Goal: Task Accomplishment & Management: Manage account settings

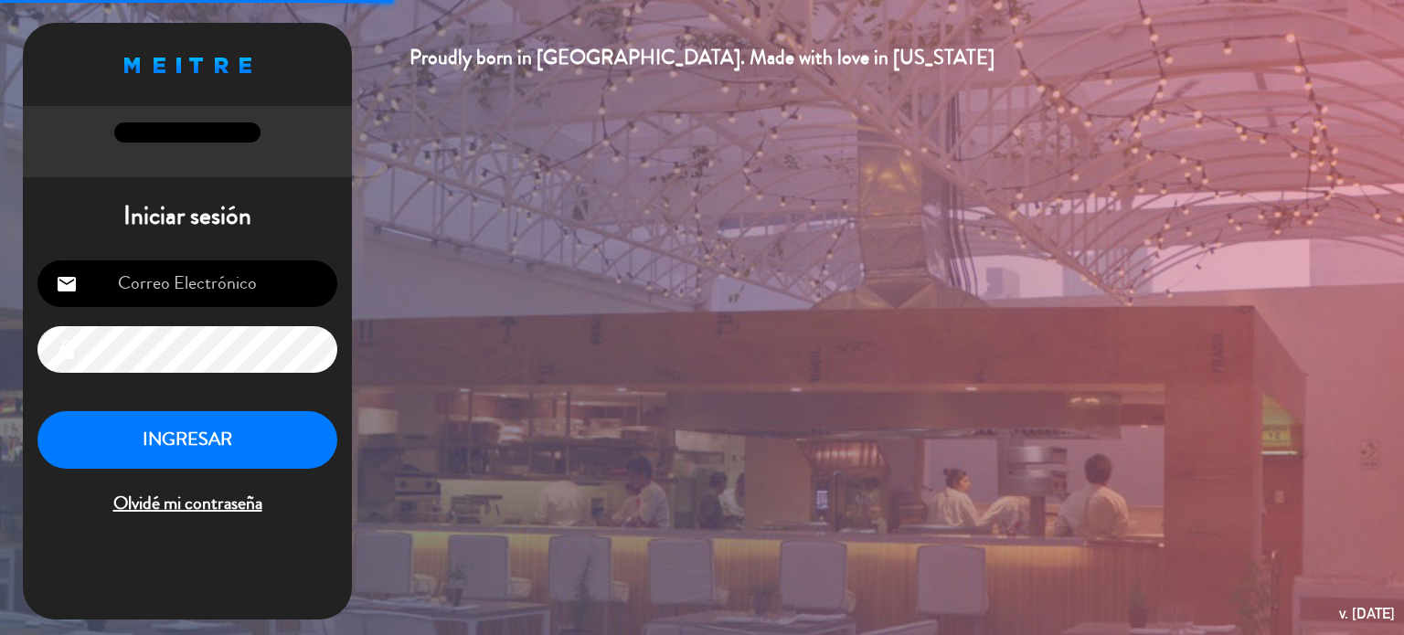
type input "[EMAIL_ADDRESS][DOMAIN_NAME]"
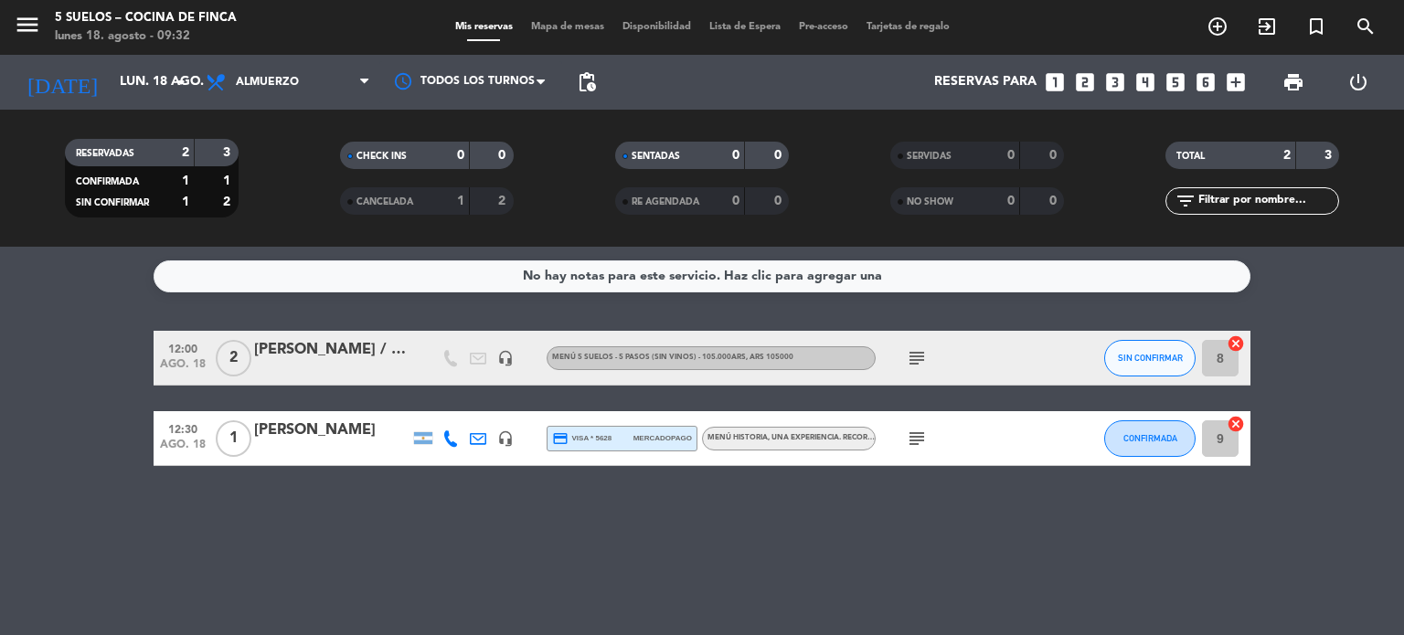
click at [45, 36] on span "menu" at bounding box center [34, 27] width 41 height 43
click at [32, 27] on icon "menu" at bounding box center [27, 24] width 27 height 27
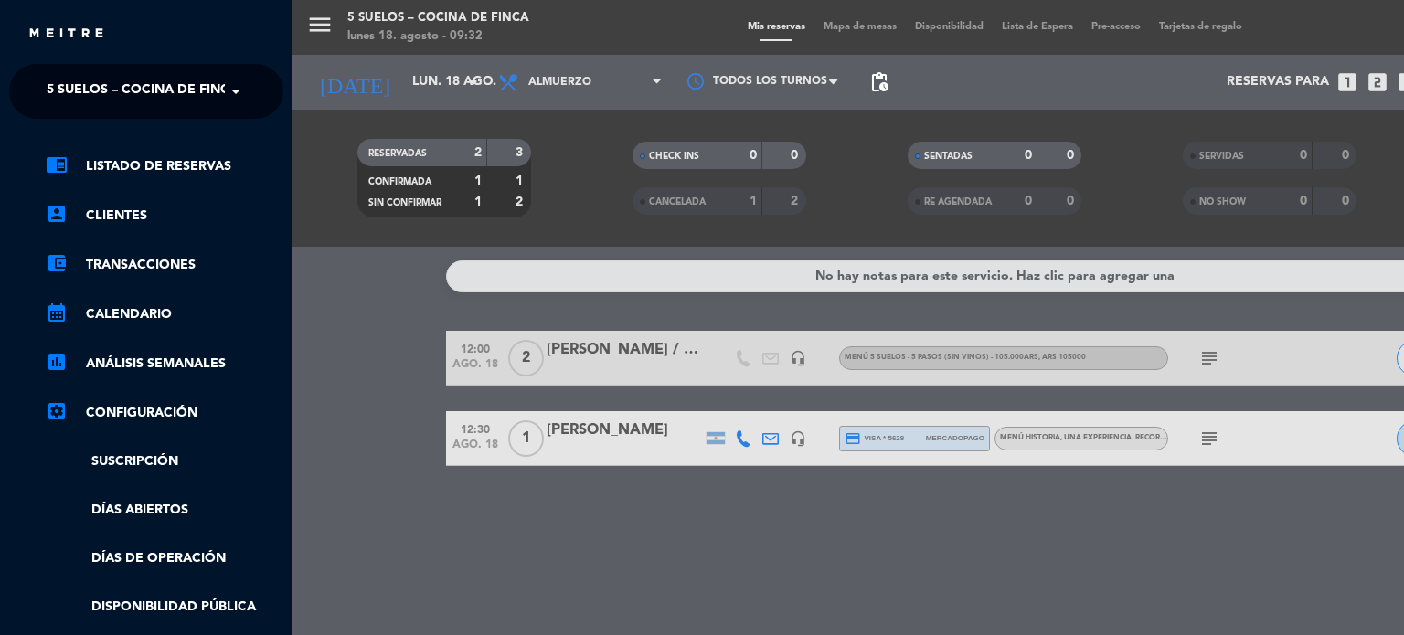
click at [88, 79] on span "5 SUELOS – COCINA DE FINCA" at bounding box center [143, 91] width 192 height 38
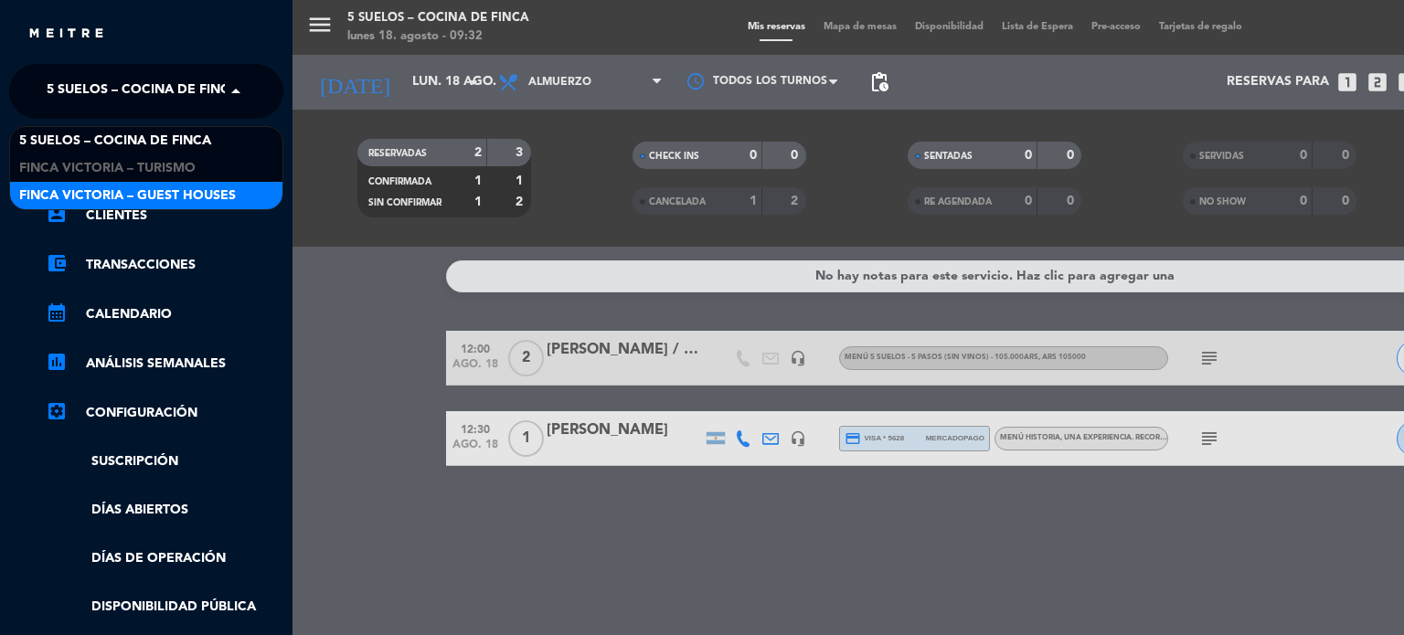
click at [143, 193] on span "FINCA VICTORIA – GUEST HOUSES" at bounding box center [127, 196] width 217 height 21
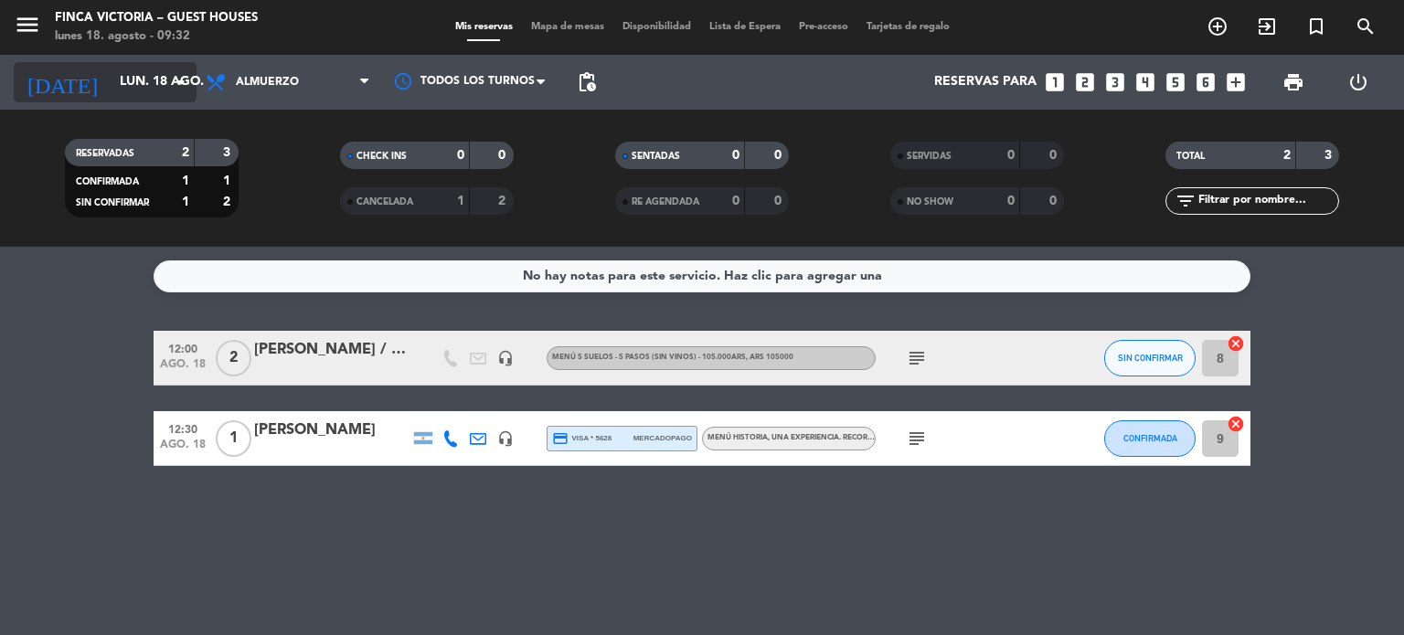
click at [128, 91] on input "lun. 18 ago." at bounding box center [198, 82] width 174 height 33
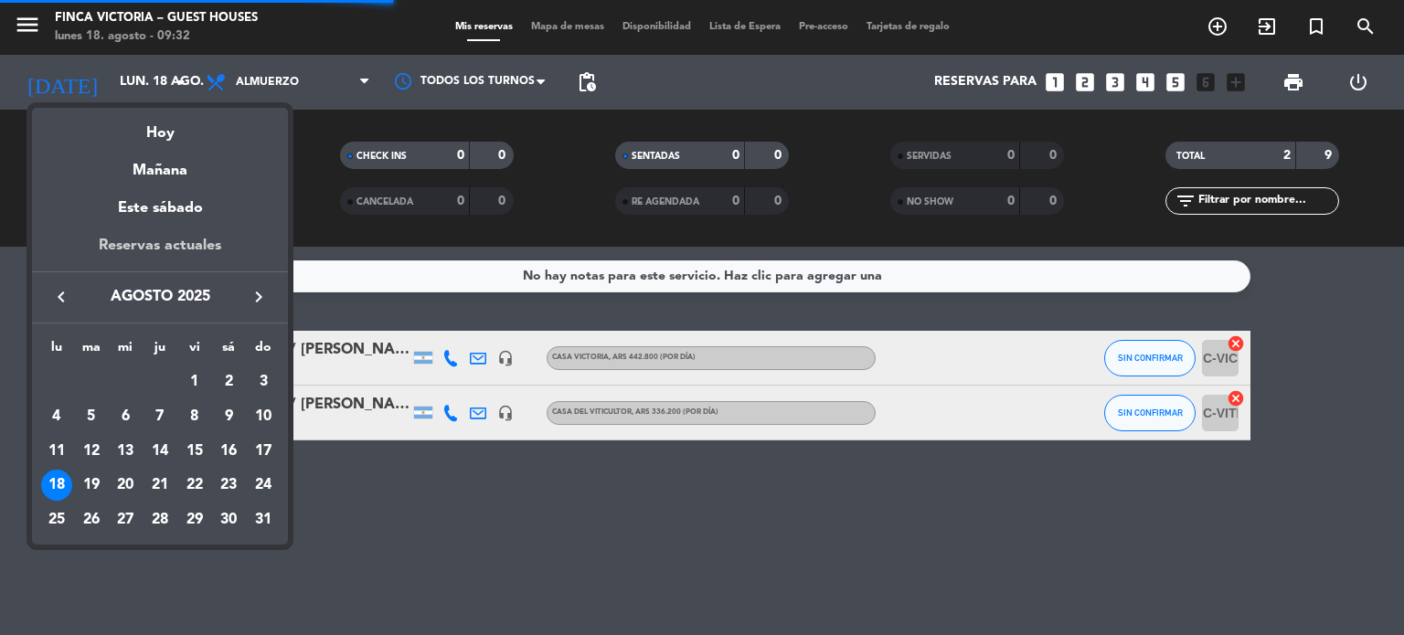
click at [151, 236] on div "Reservas actuales" at bounding box center [160, 252] width 256 height 37
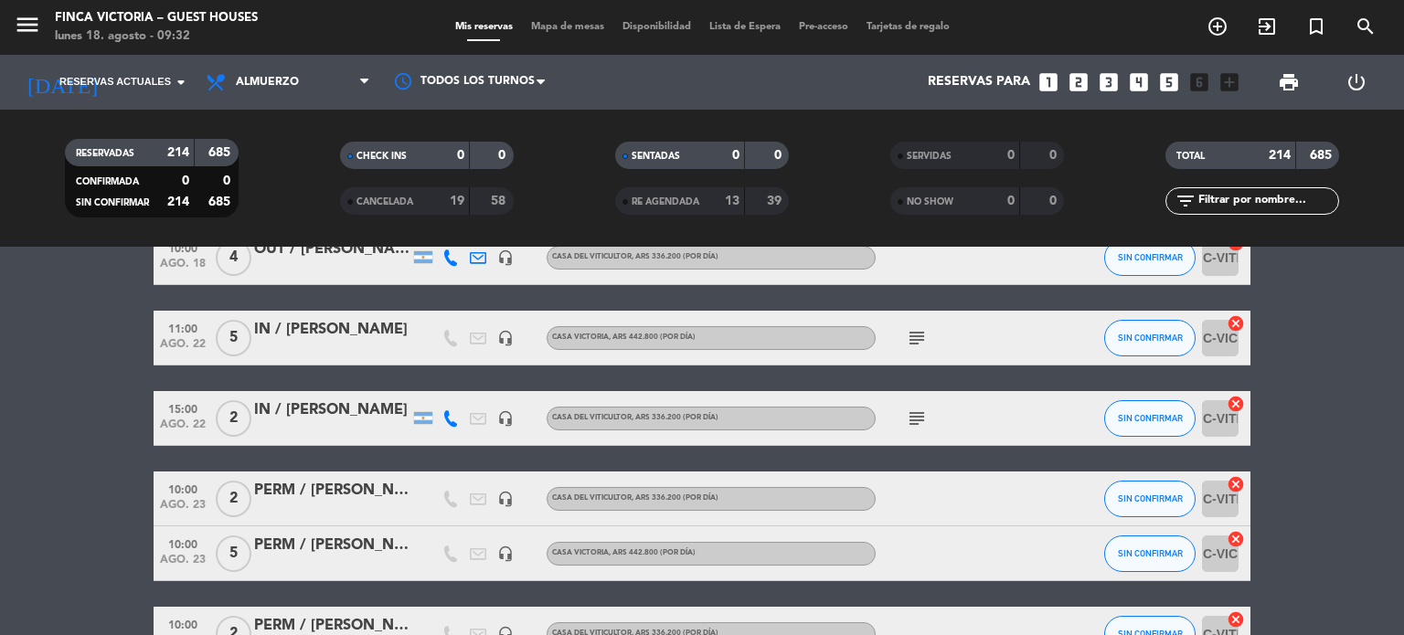
scroll to position [91, 0]
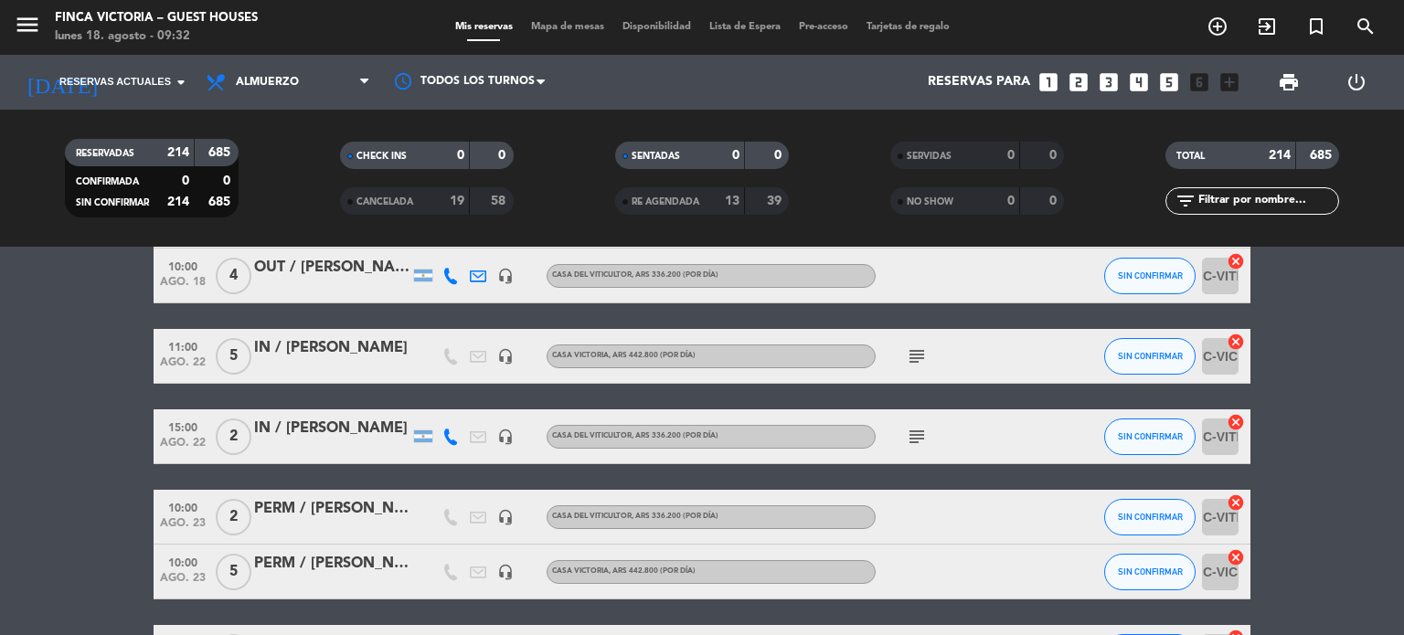
click at [910, 354] on icon "subject" at bounding box center [917, 357] width 22 height 22
click at [911, 434] on icon "subject" at bounding box center [917, 437] width 22 height 22
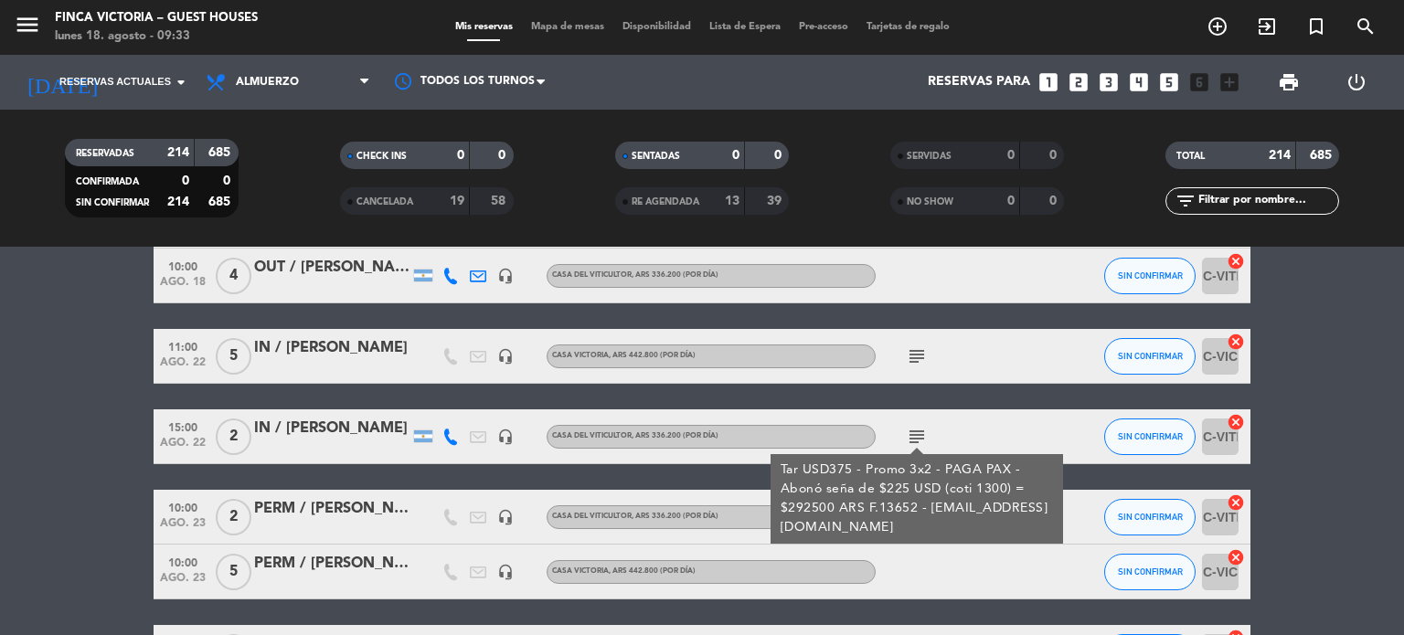
click at [901, 362] on div "subject" at bounding box center [958, 356] width 165 height 54
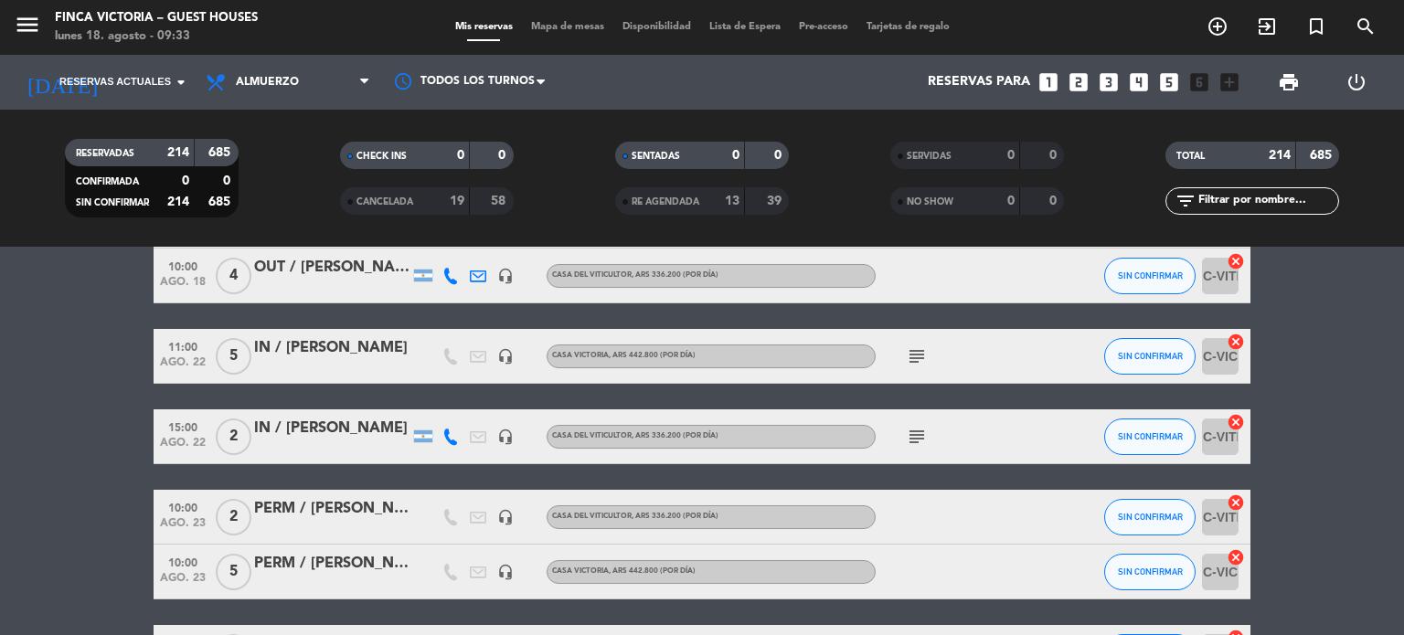
click at [918, 362] on icon "subject" at bounding box center [917, 357] width 22 height 22
click at [913, 353] on icon "subject" at bounding box center [917, 357] width 22 height 22
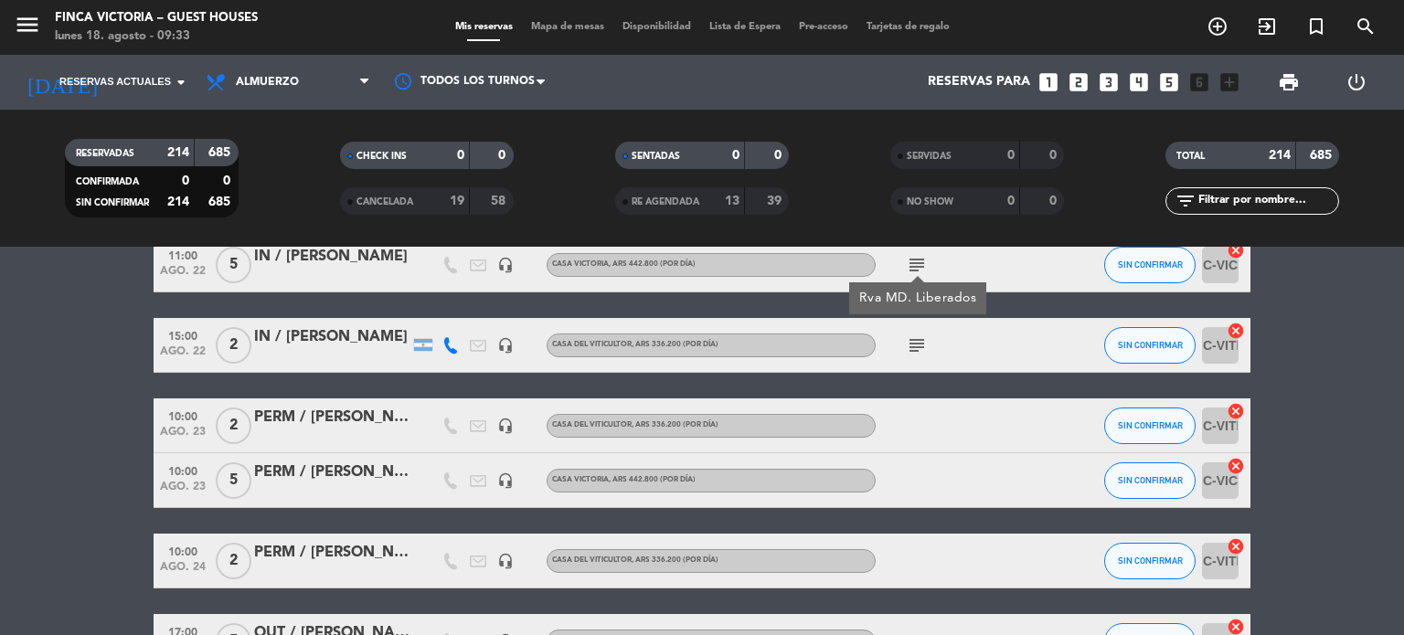
click at [912, 342] on icon "subject" at bounding box center [917, 346] width 22 height 22
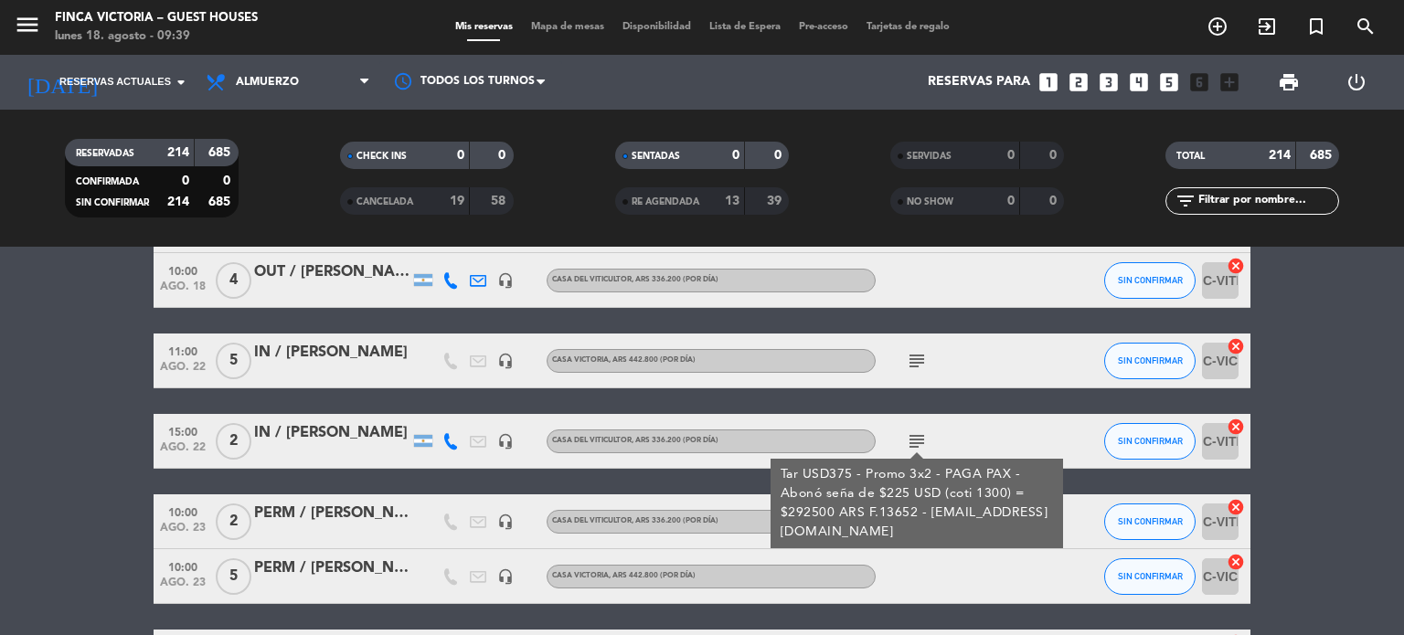
scroll to position [91, 0]
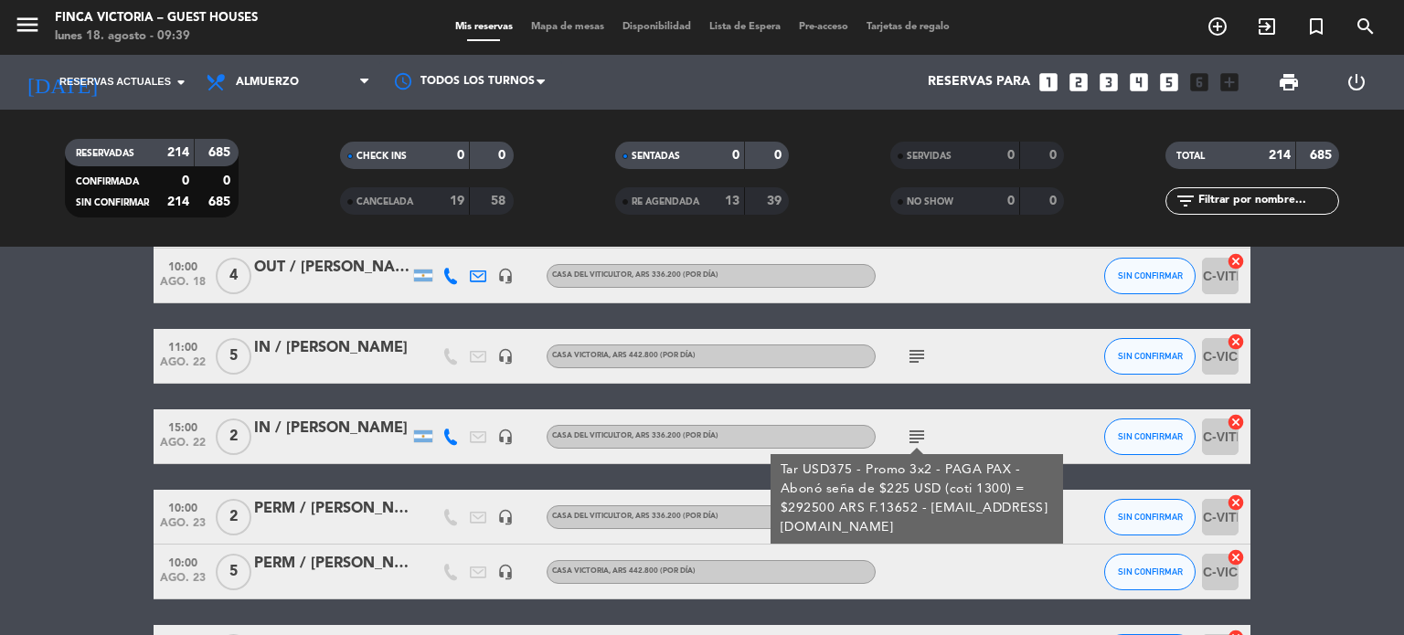
click at [900, 362] on div "subject" at bounding box center [958, 356] width 165 height 54
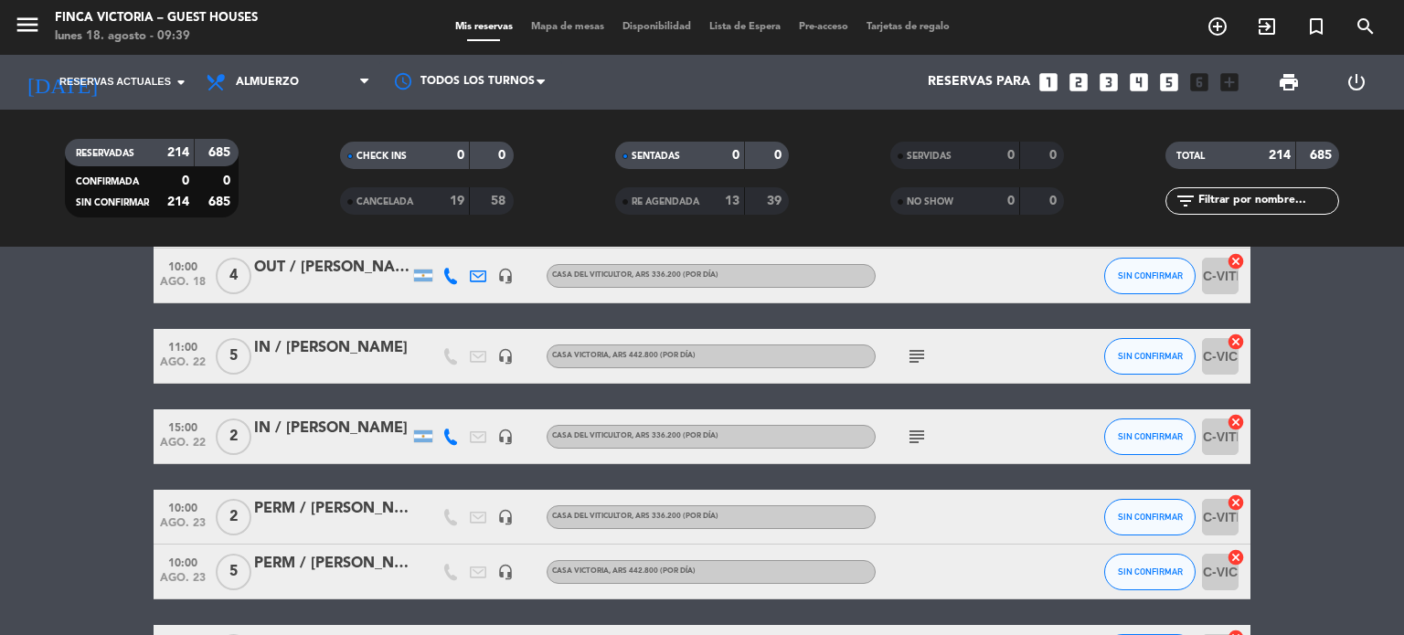
click at [912, 362] on icon "subject" at bounding box center [917, 357] width 22 height 22
click at [919, 429] on icon "subject" at bounding box center [917, 437] width 22 height 22
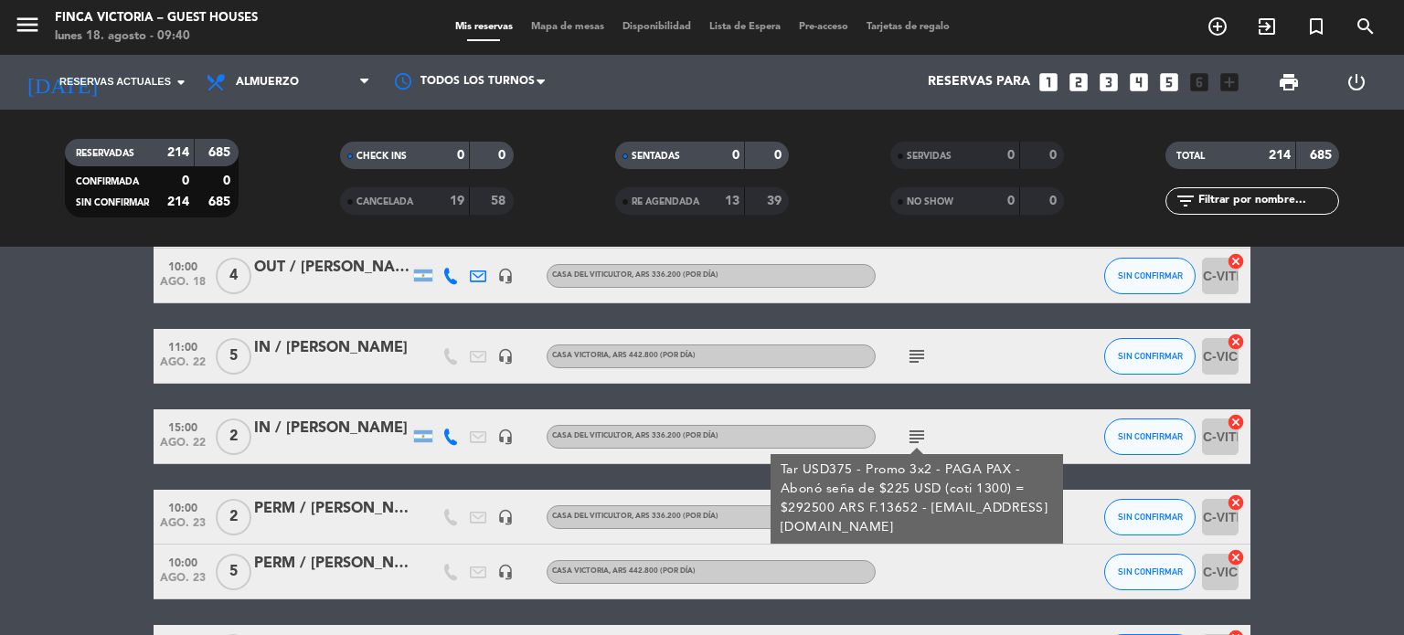
click at [921, 431] on icon "subject" at bounding box center [917, 437] width 22 height 22
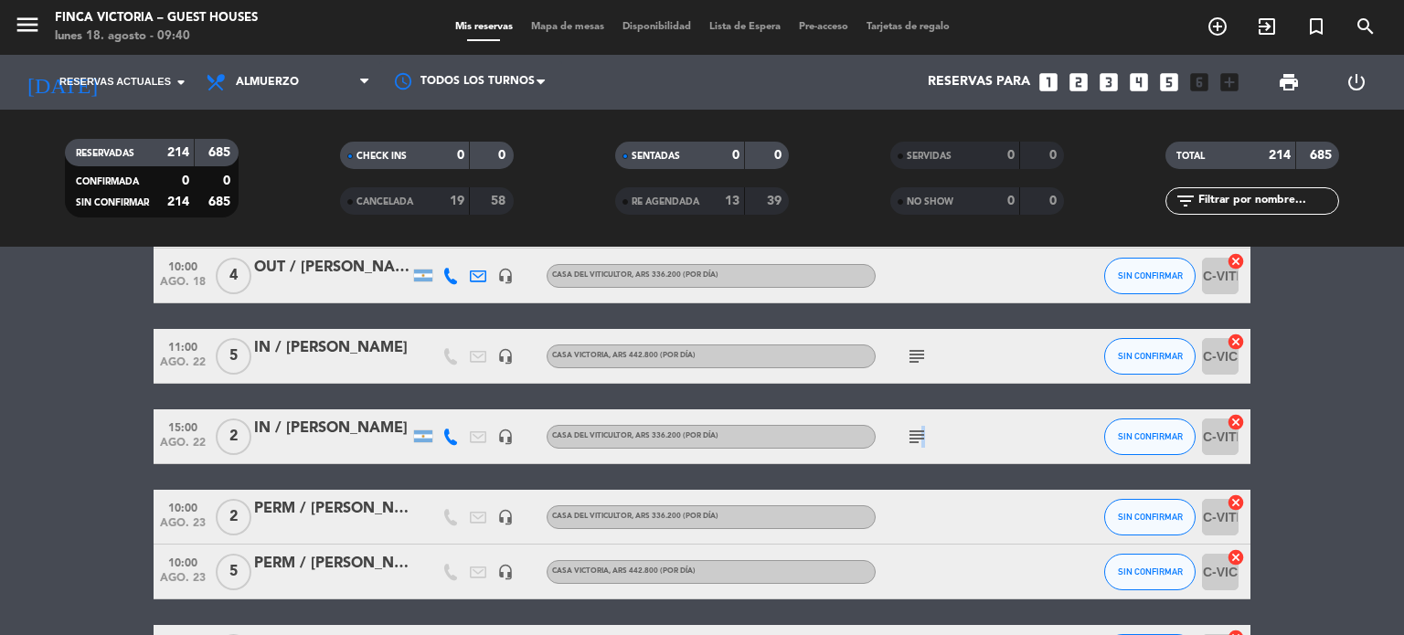
click at [921, 431] on icon "subject" at bounding box center [917, 437] width 22 height 22
click at [919, 357] on icon "subject" at bounding box center [917, 357] width 22 height 22
click at [913, 422] on div "subject" at bounding box center [958, 437] width 165 height 54
click at [915, 433] on icon "subject" at bounding box center [917, 437] width 22 height 22
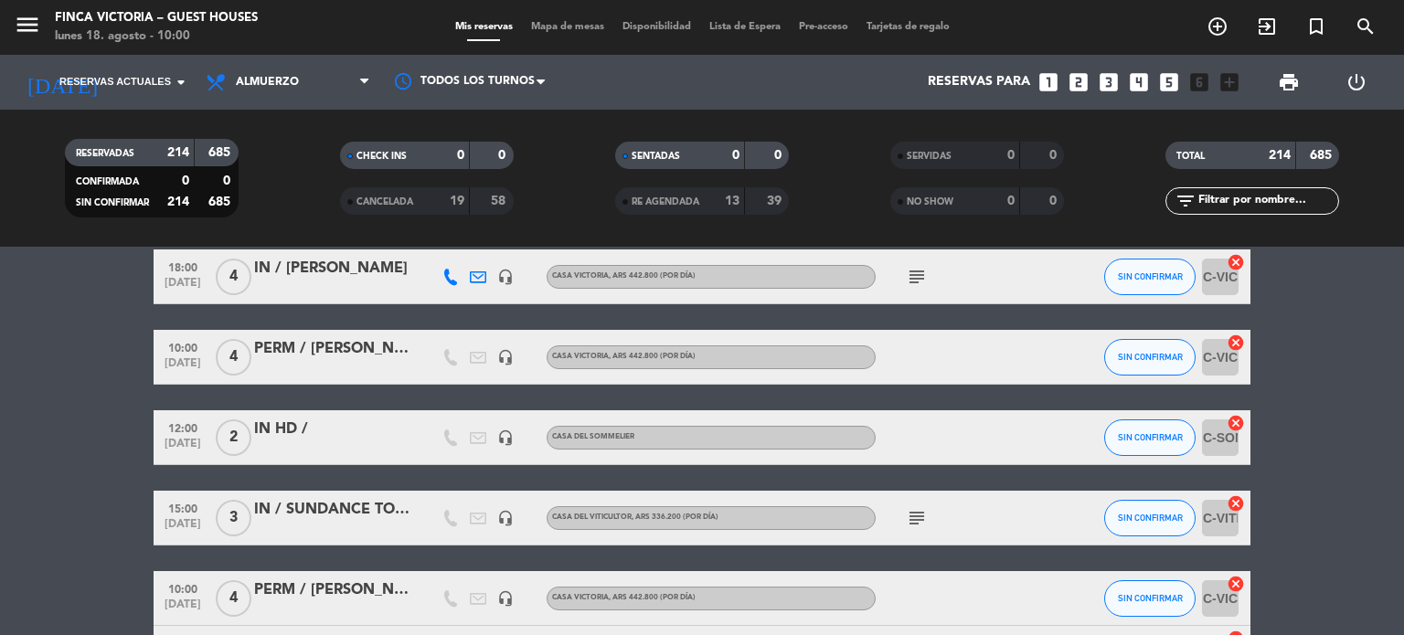
scroll to position [2194, 0]
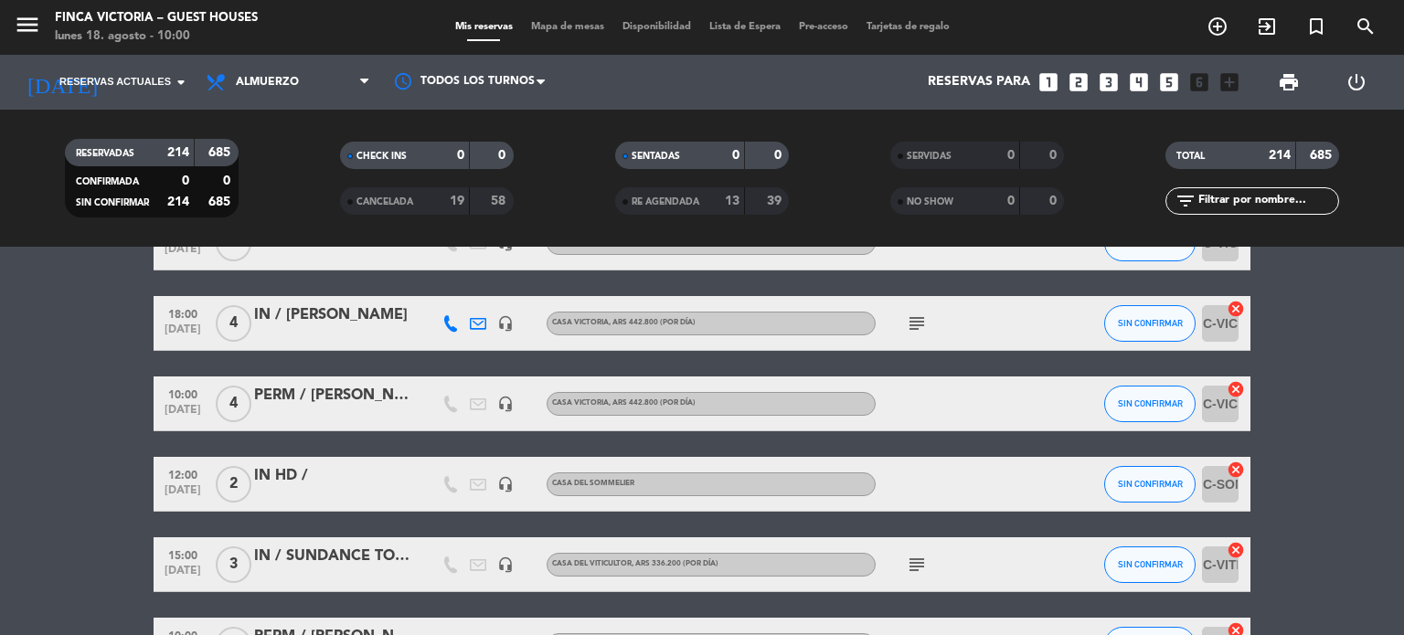
click at [923, 328] on icon "subject" at bounding box center [917, 324] width 22 height 22
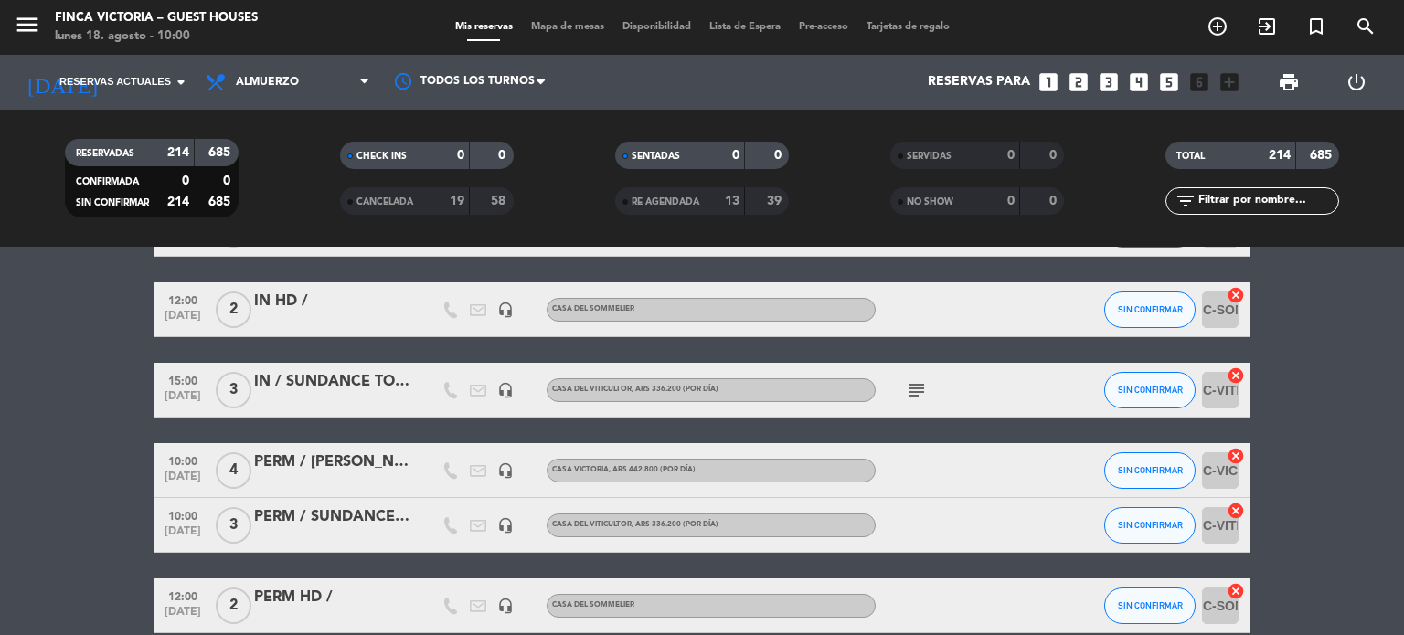
scroll to position [2377, 0]
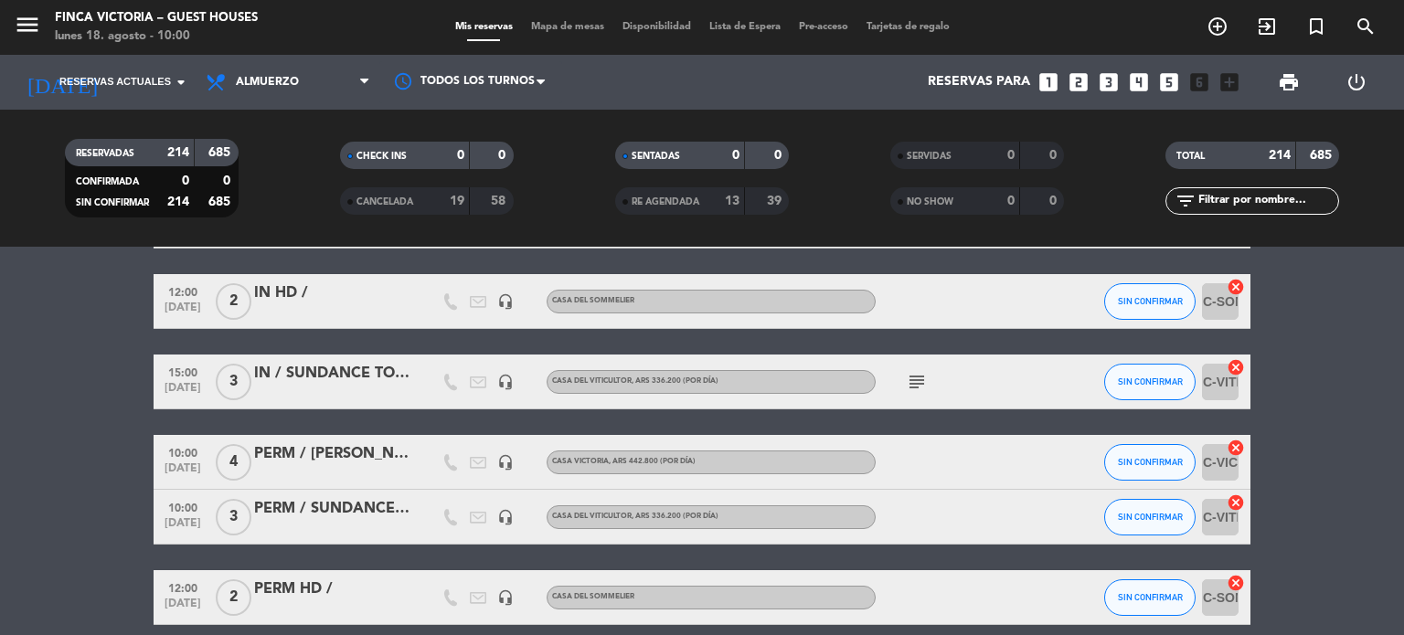
click at [378, 377] on div "IN / SUNDANCE TOURS / Peugnet x3" at bounding box center [331, 374] width 155 height 24
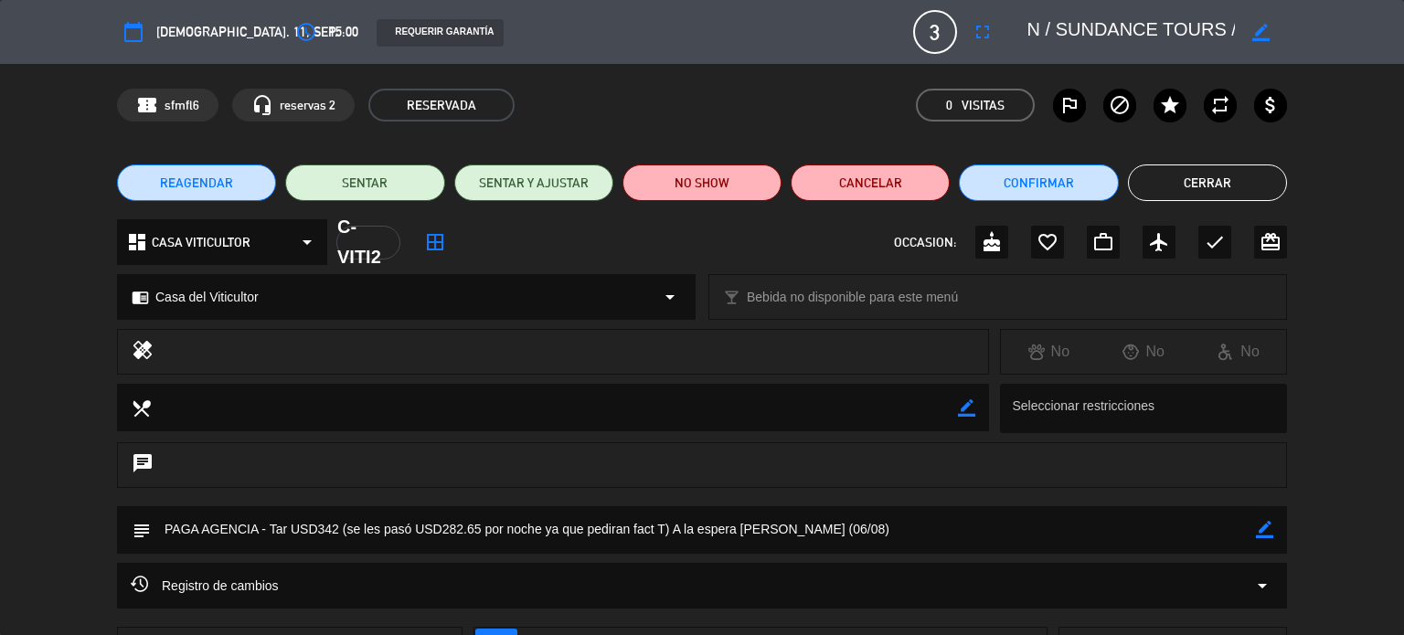
scroll to position [0, 0]
drag, startPoint x: 1229, startPoint y: 28, endPoint x: 974, endPoint y: 25, distance: 255.1
click at [974, 25] on div "calendar_today [DEMOGRAPHIC_DATA]. 11, sep. access_time 15:00 REQUERIR GARANTÍA…" at bounding box center [702, 32] width 1170 height 44
click at [1228, 185] on button "Cerrar" at bounding box center [1207, 183] width 159 height 37
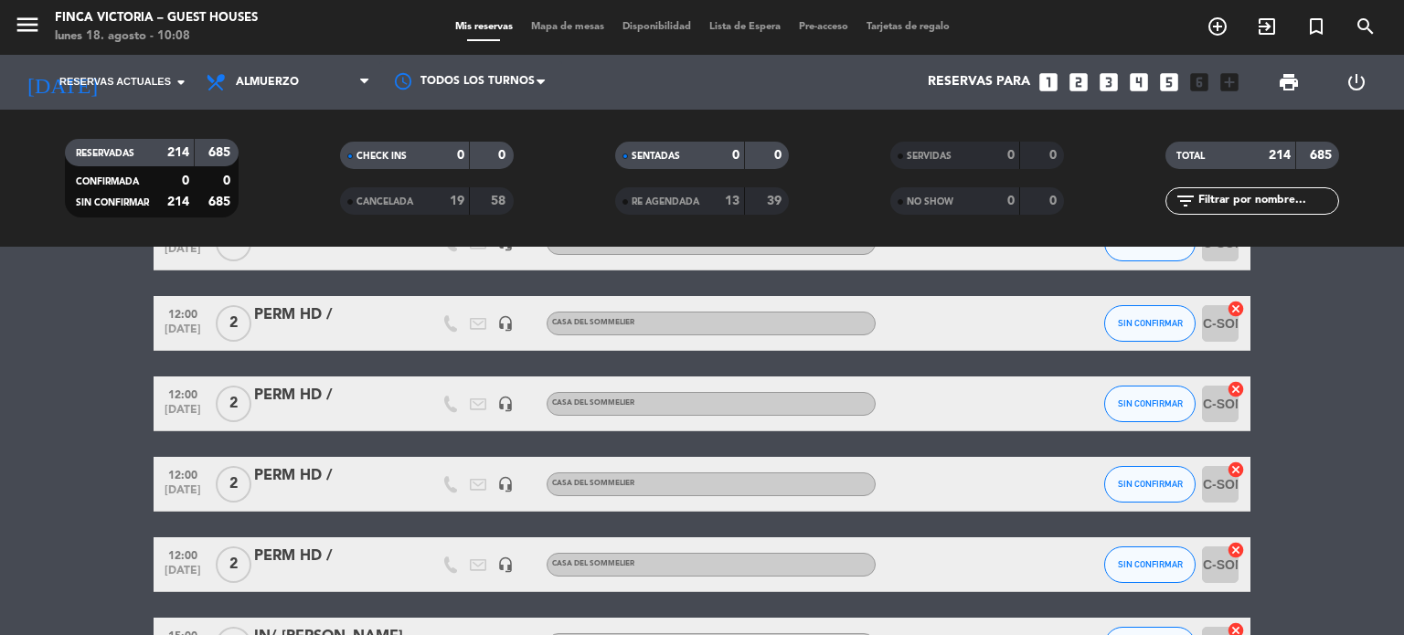
scroll to position [3200, 0]
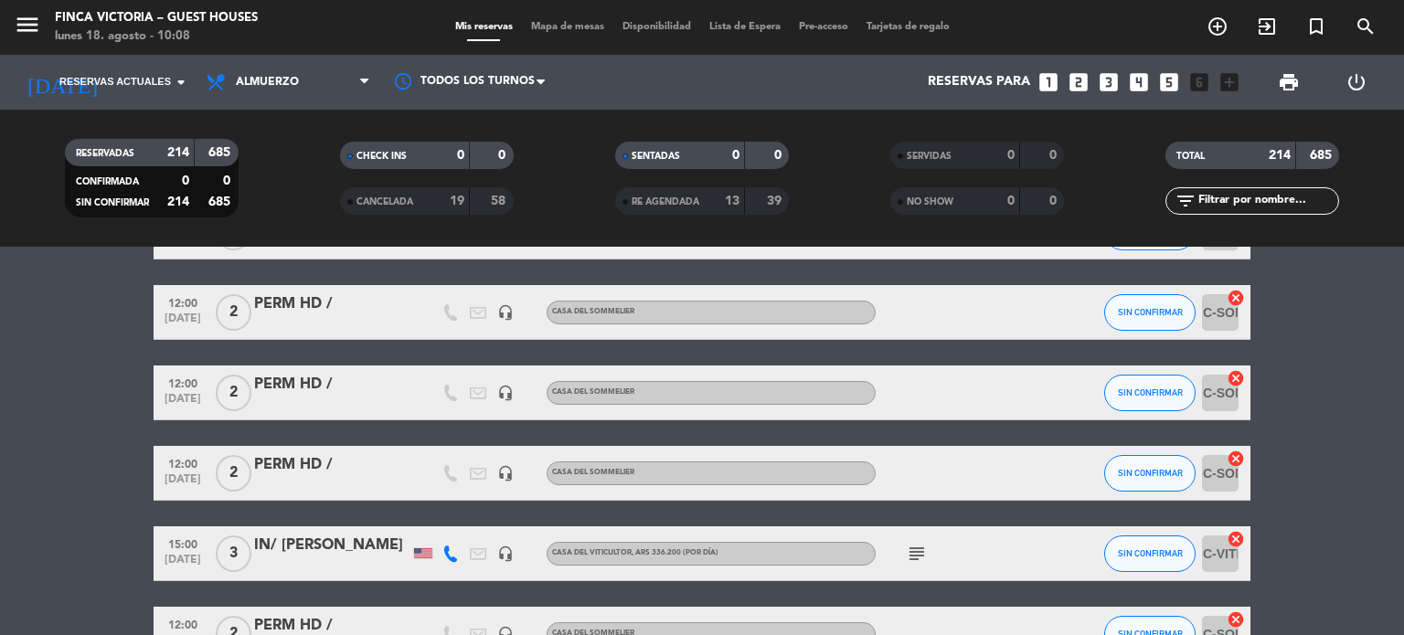
copy div "IN/ [PERSON_NAME]"
drag, startPoint x: 252, startPoint y: 533, endPoint x: 424, endPoint y: 532, distance: 171.9
click at [424, 532] on div "15:00 [DATE] 3 IN/ [PERSON_NAME] headset_mic Casa del Viticultor , ARS 336.200 …" at bounding box center [702, 554] width 1097 height 55
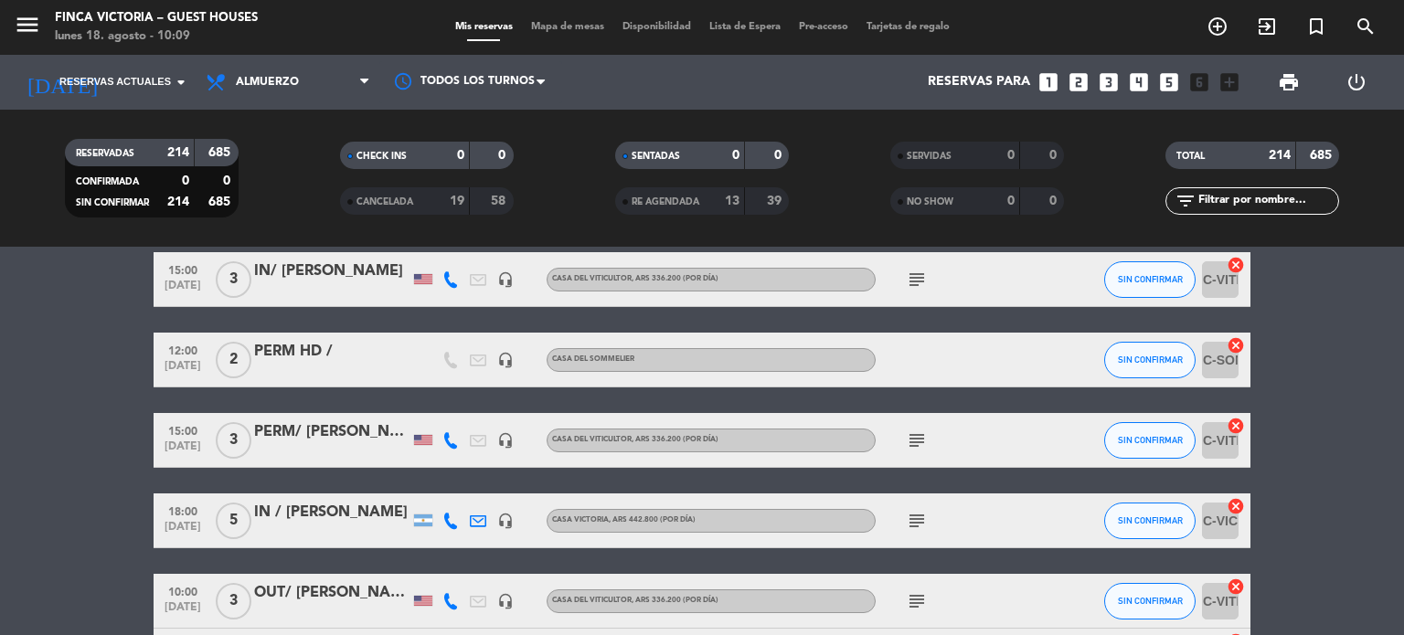
scroll to position [3382, 0]
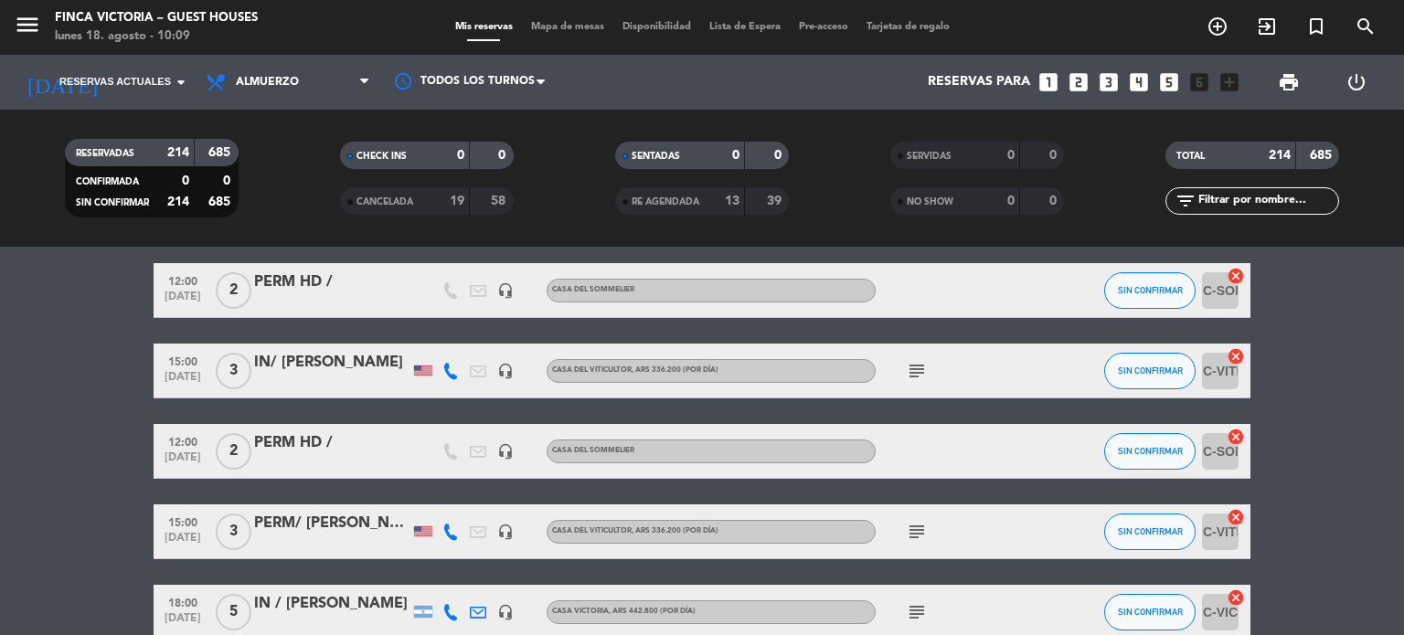
click at [924, 360] on icon "subject" at bounding box center [917, 371] width 22 height 22
click at [921, 367] on icon "subject" at bounding box center [917, 371] width 22 height 22
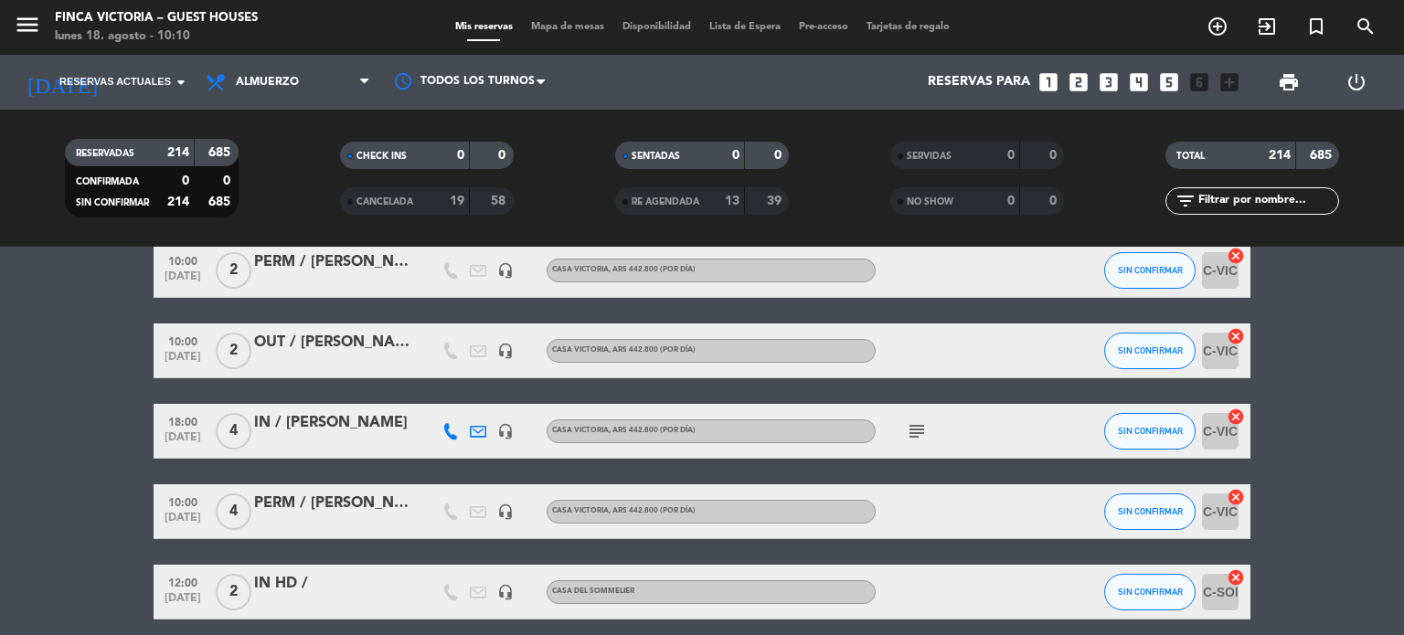
scroll to position [2103, 0]
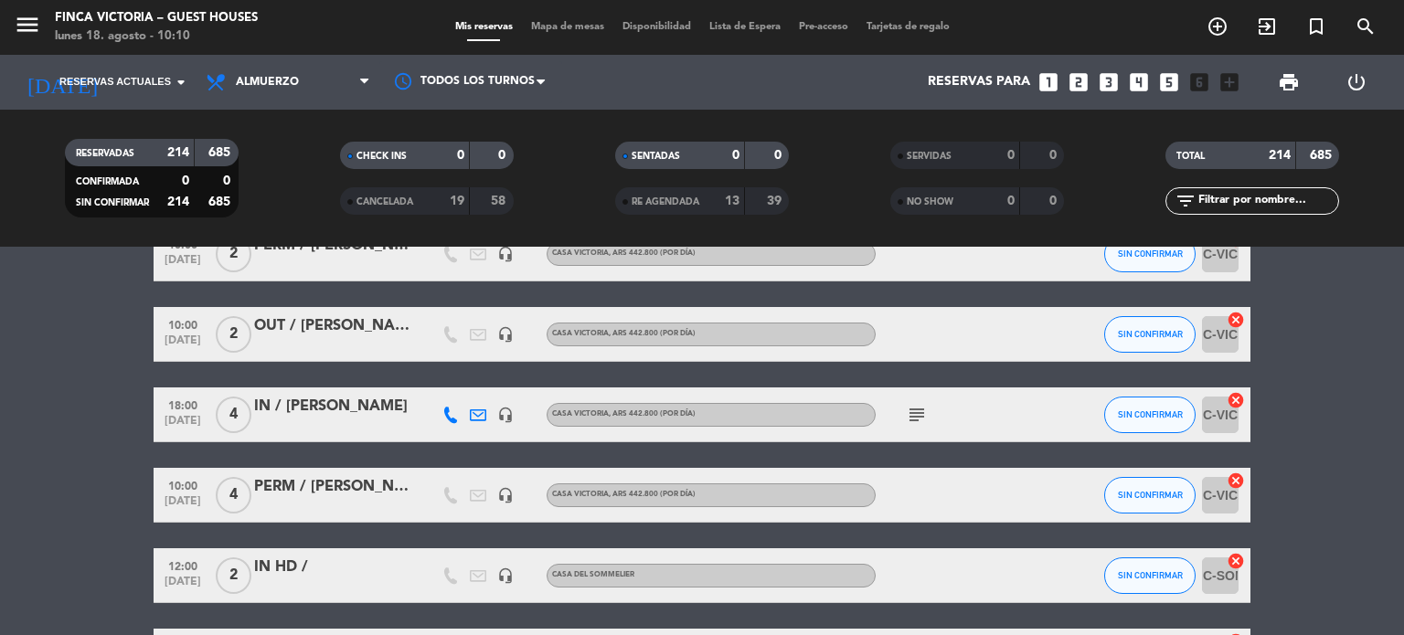
click at [914, 410] on icon "subject" at bounding box center [917, 415] width 22 height 22
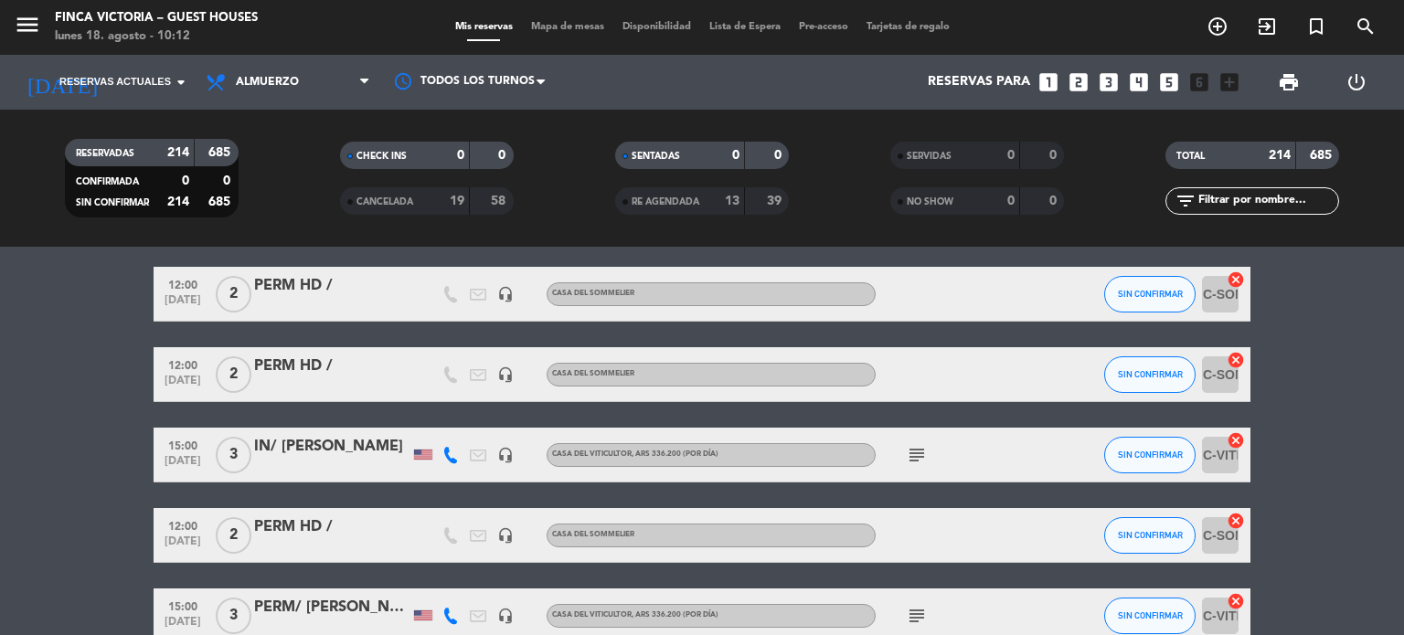
scroll to position [3382, 0]
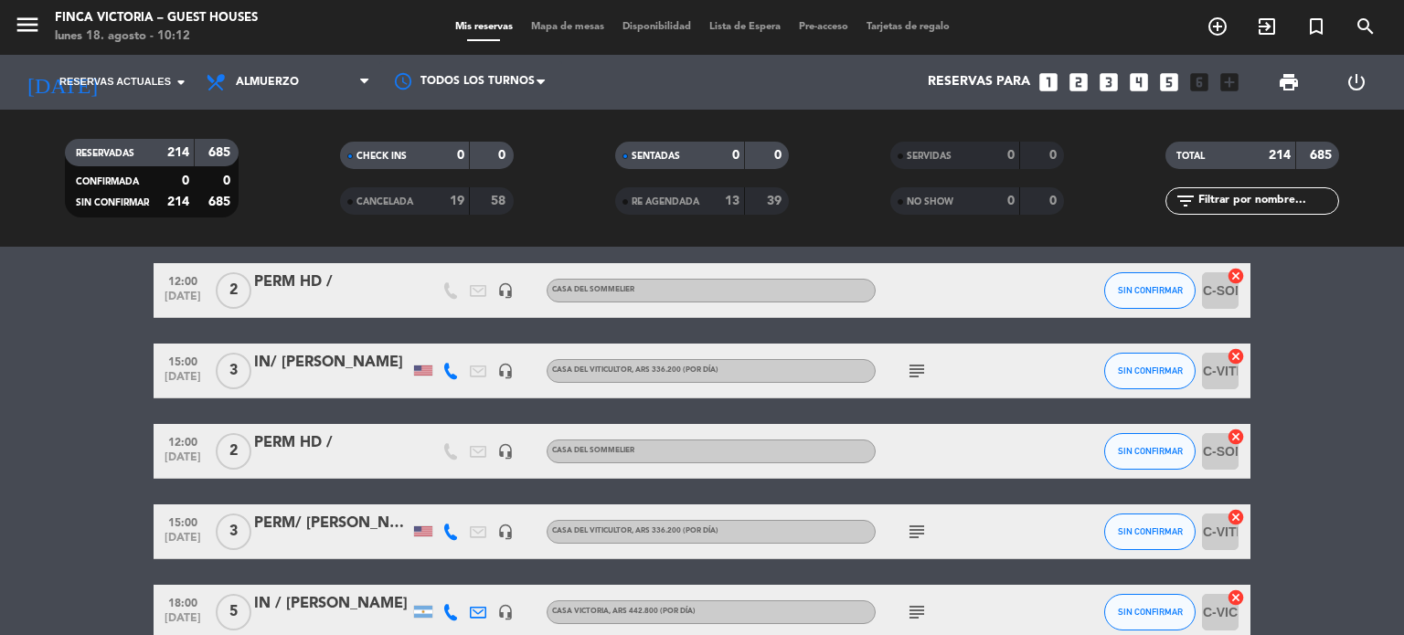
click at [910, 365] on icon "subject" at bounding box center [917, 371] width 22 height 22
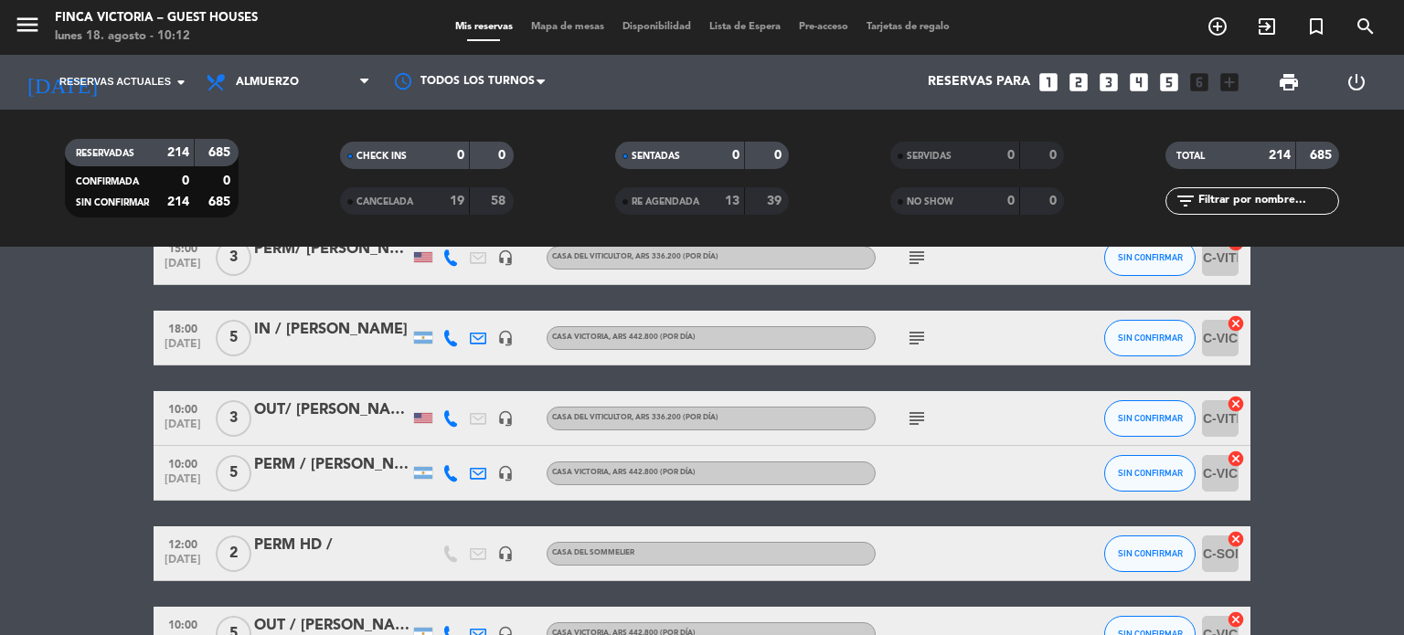
scroll to position [3565, 0]
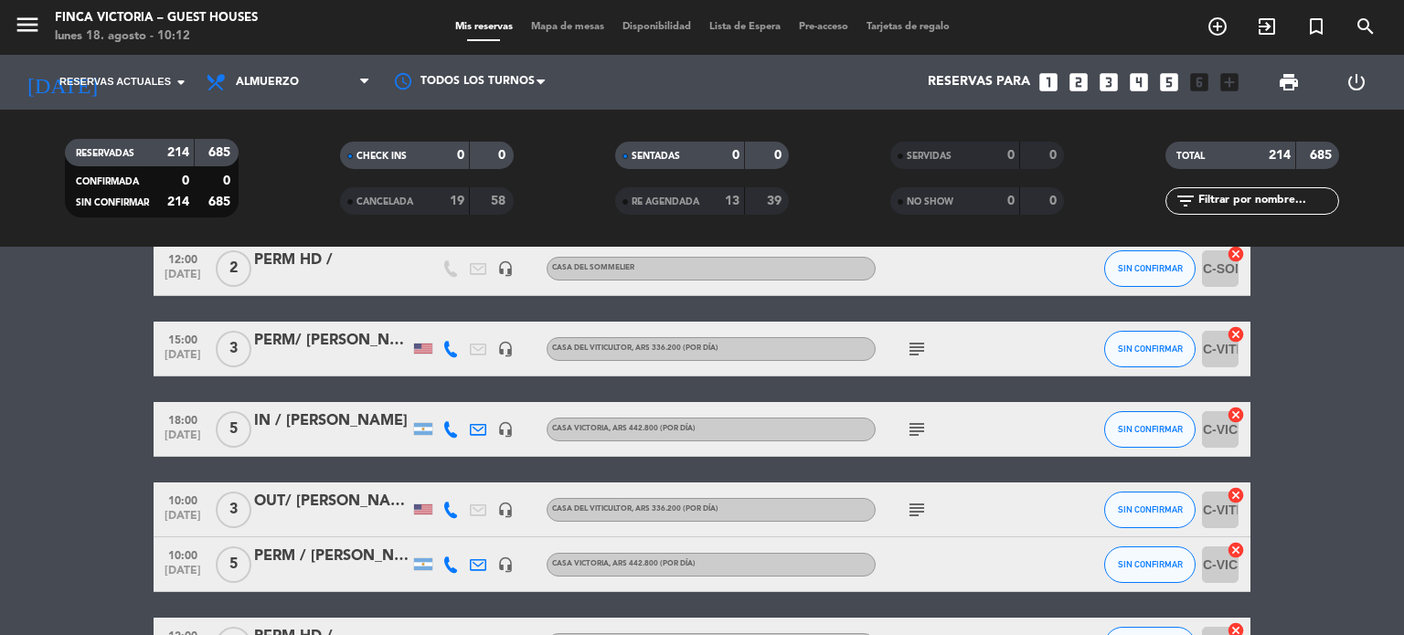
drag, startPoint x: 247, startPoint y: 410, endPoint x: 386, endPoint y: 413, distance: 139.0
click at [386, 413] on div "18:00 [DATE] 5 IN / [PERSON_NAME] headset_mic Casa Victoria , ARS 442.800 (Por …" at bounding box center [702, 429] width 1097 height 55
copy div "IN / [PERSON_NAME]"
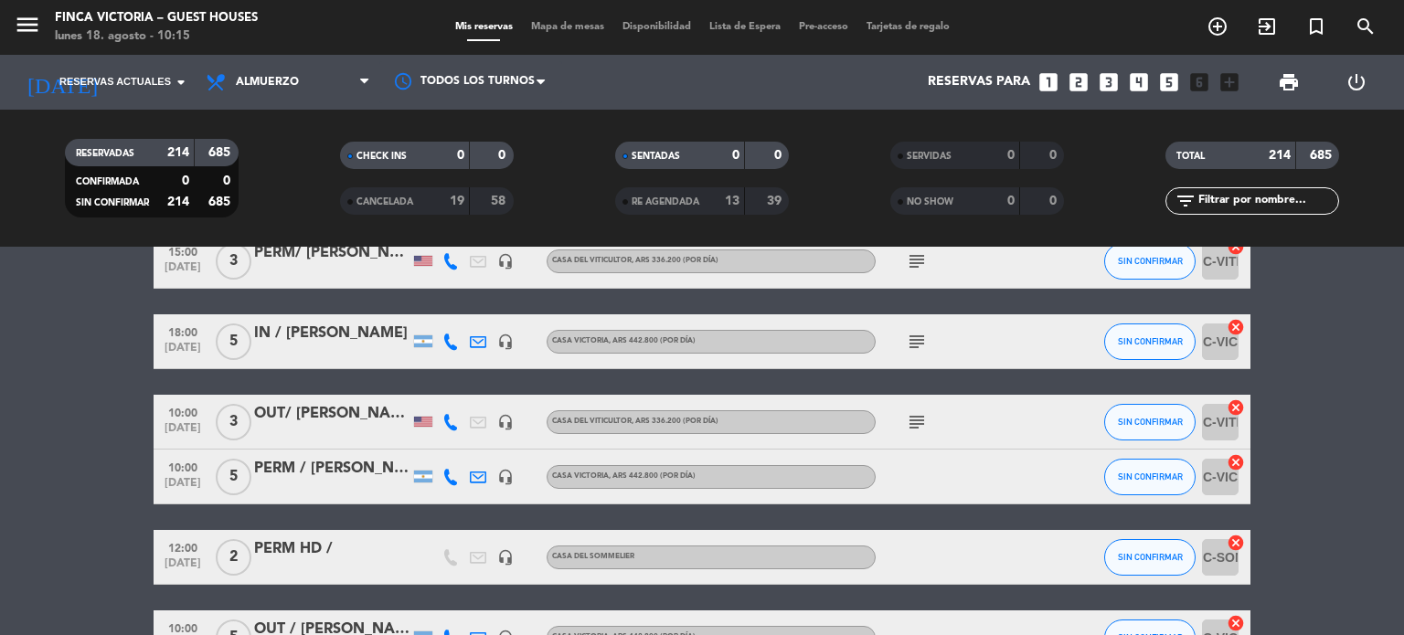
scroll to position [3657, 0]
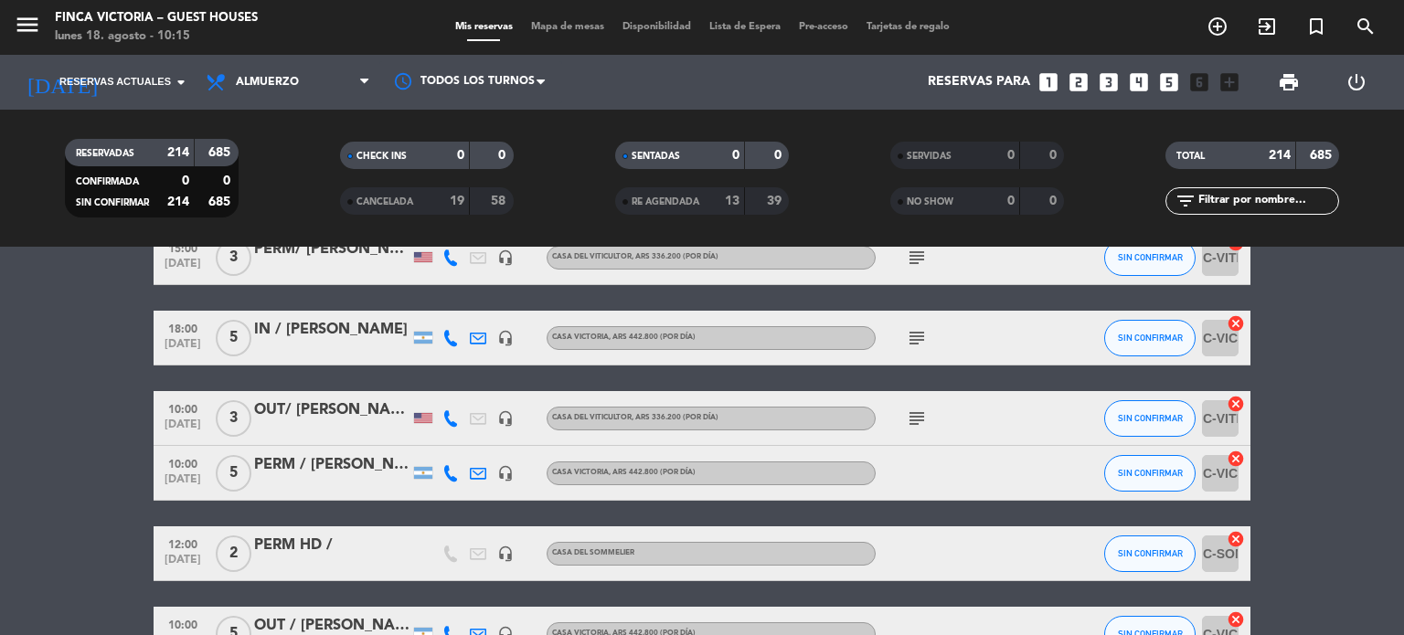
click at [927, 335] on icon "subject" at bounding box center [917, 338] width 22 height 22
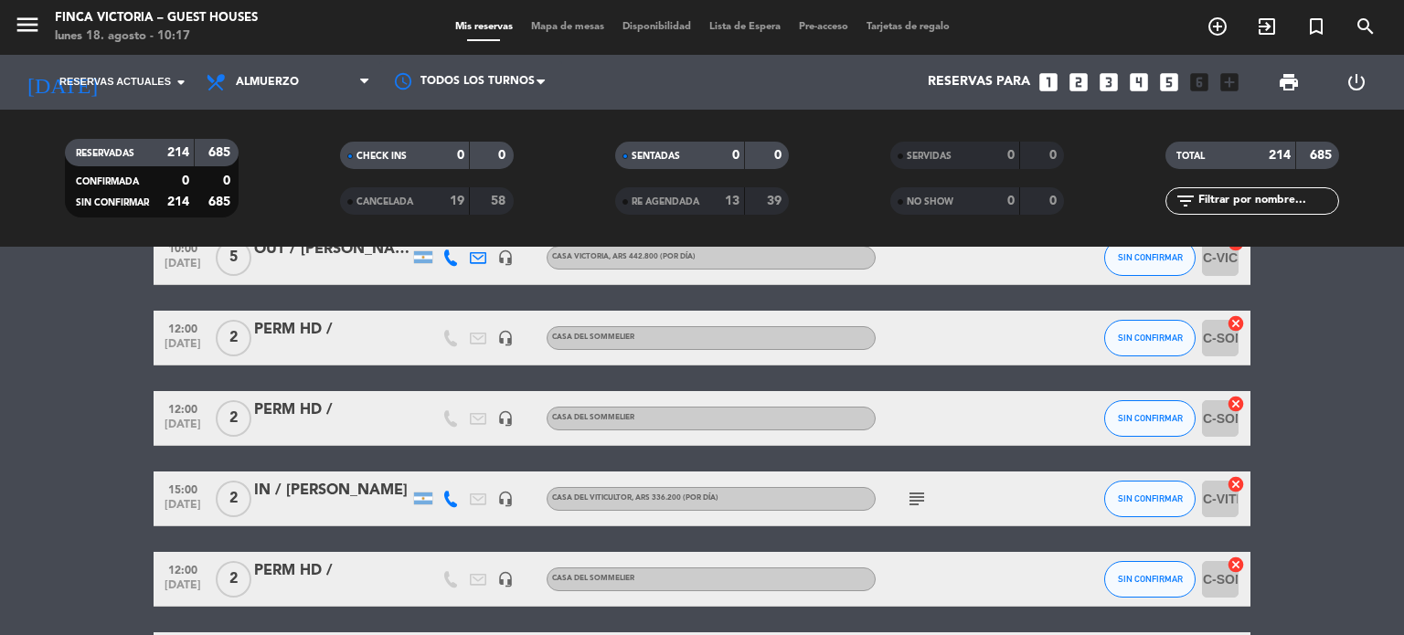
scroll to position [4022, 0]
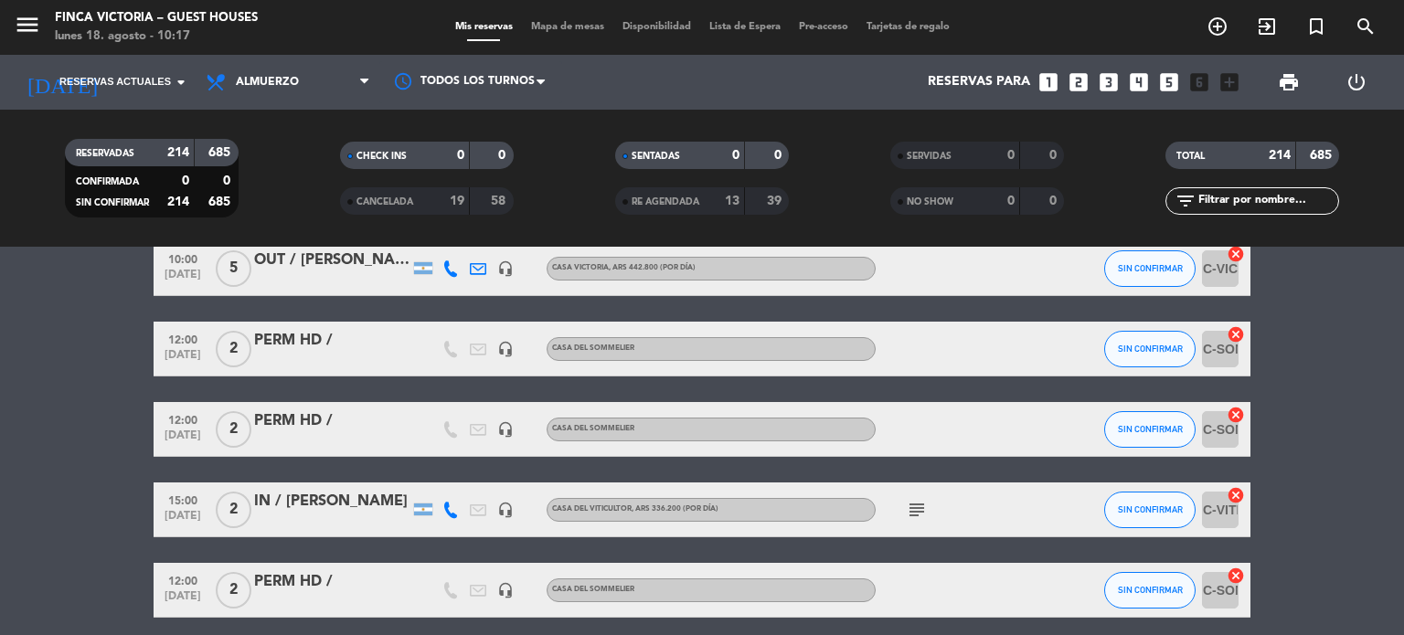
drag, startPoint x: 250, startPoint y: 489, endPoint x: 390, endPoint y: 486, distance: 139.9
click at [390, 486] on div "15:00 [DATE] 2 IN / [PERSON_NAME] headset_mic Casa del Viticultor , ARS 336.200…" at bounding box center [702, 510] width 1097 height 55
copy div "IN / [PERSON_NAME]"
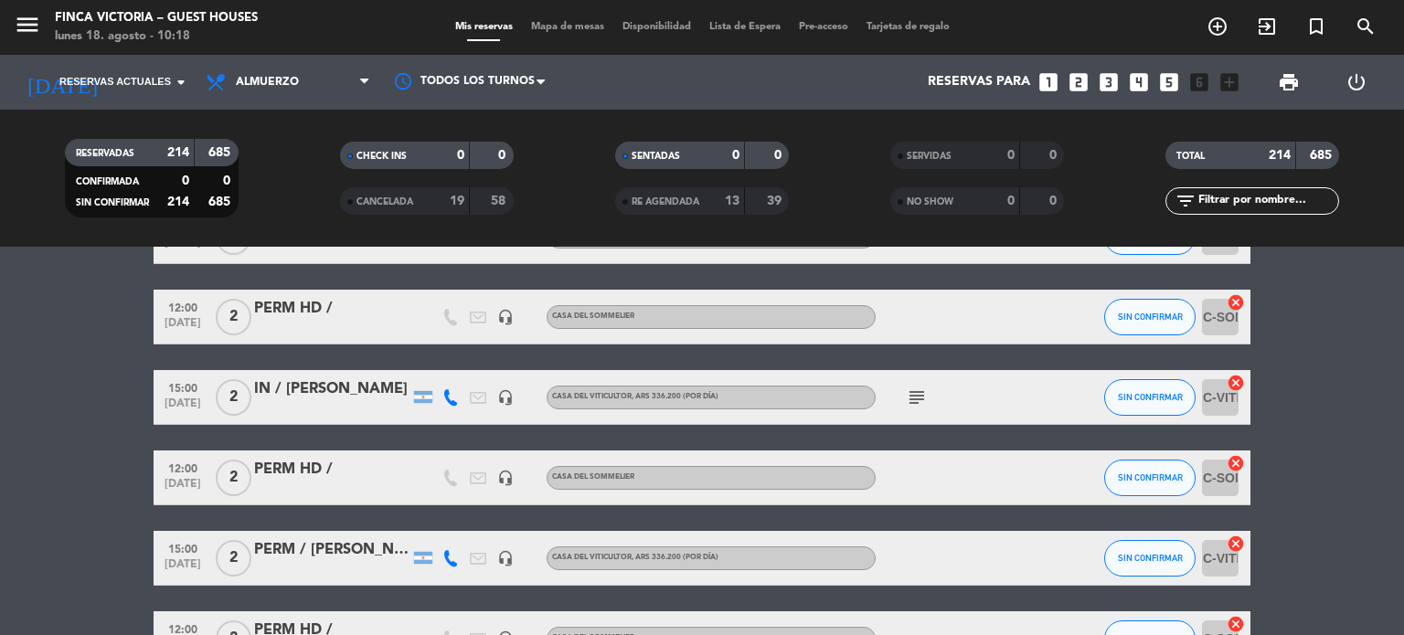
scroll to position [4205, 0]
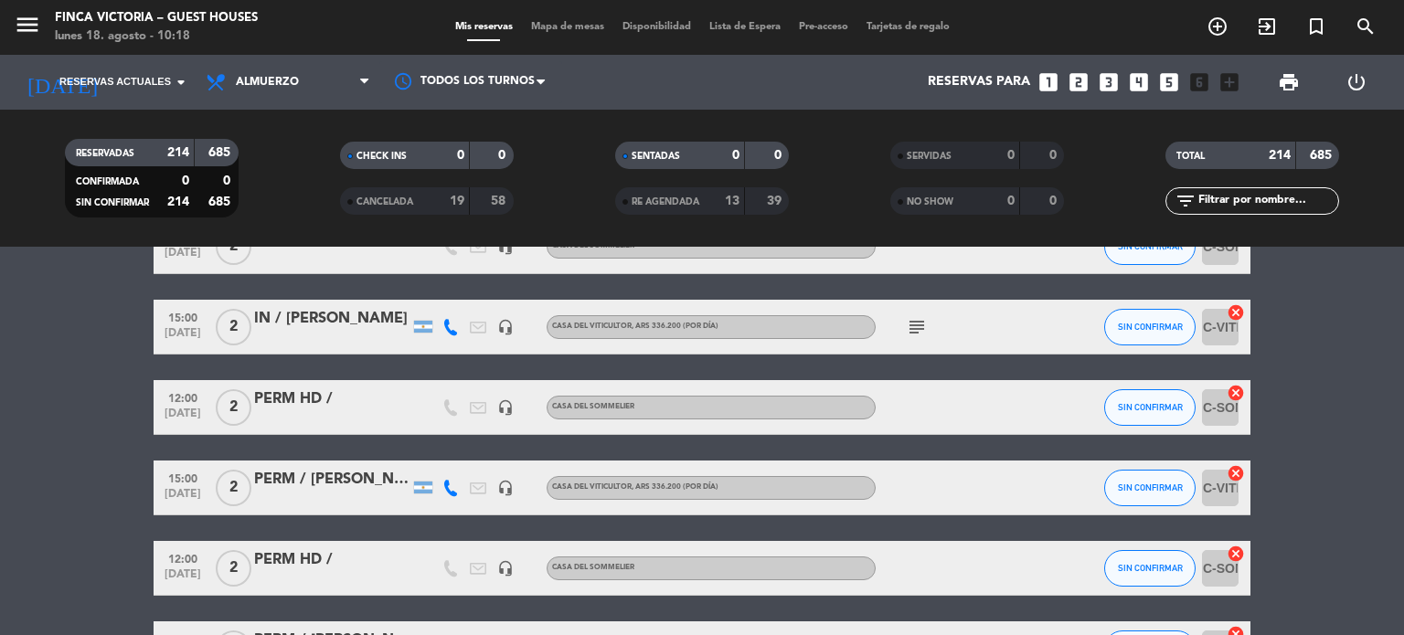
click at [921, 329] on icon "subject" at bounding box center [917, 327] width 22 height 22
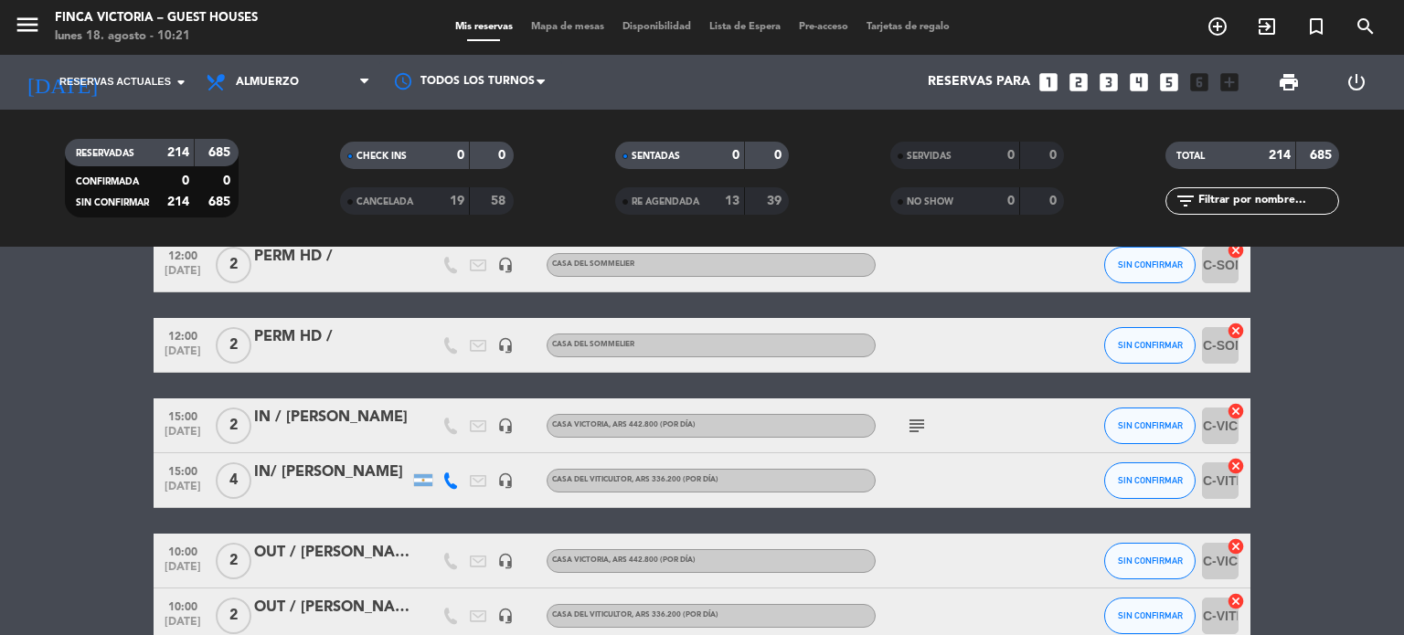
scroll to position [5028, 0]
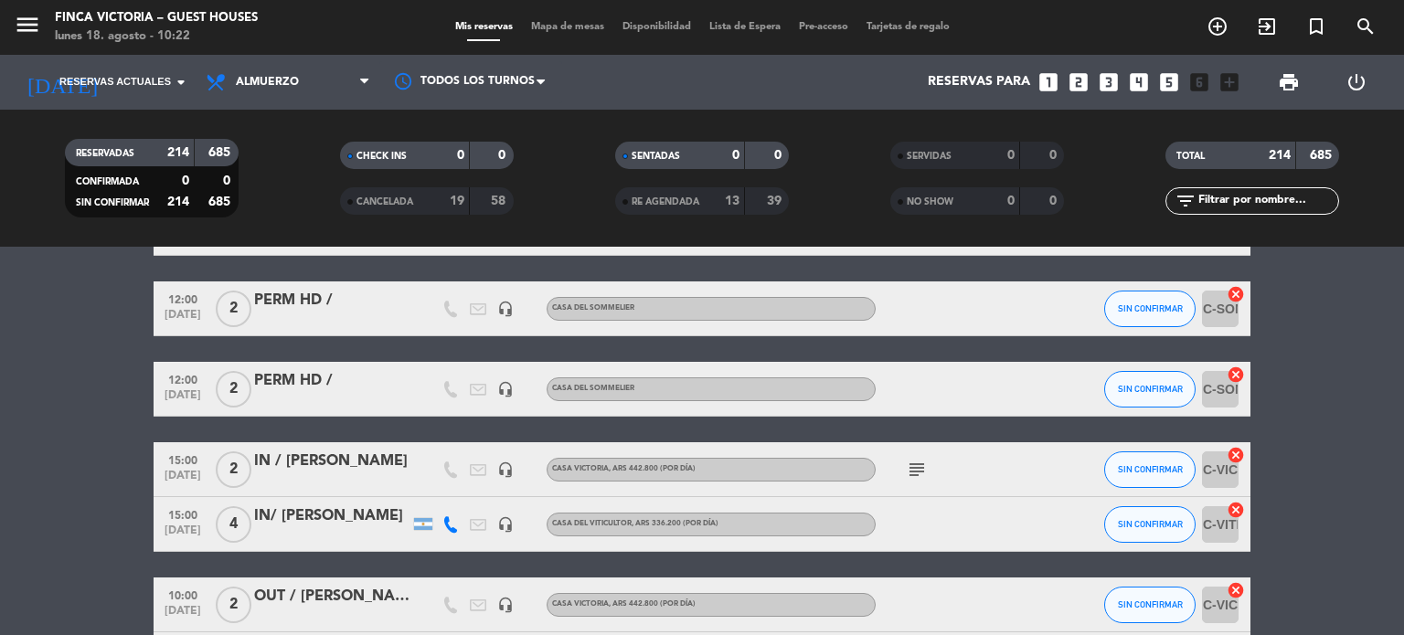
drag, startPoint x: 247, startPoint y: 448, endPoint x: 384, endPoint y: 447, distance: 137.1
click at [384, 447] on div "15:00 [DATE] 2 IN / [PERSON_NAME] headset_mic Casa Victoria , ARS 442.800 (Por …" at bounding box center [702, 469] width 1097 height 55
copy div "IN / [PERSON_NAME]"
click at [929, 463] on span "subject" at bounding box center [916, 470] width 27 height 22
click at [917, 467] on icon "subject" at bounding box center [917, 470] width 22 height 22
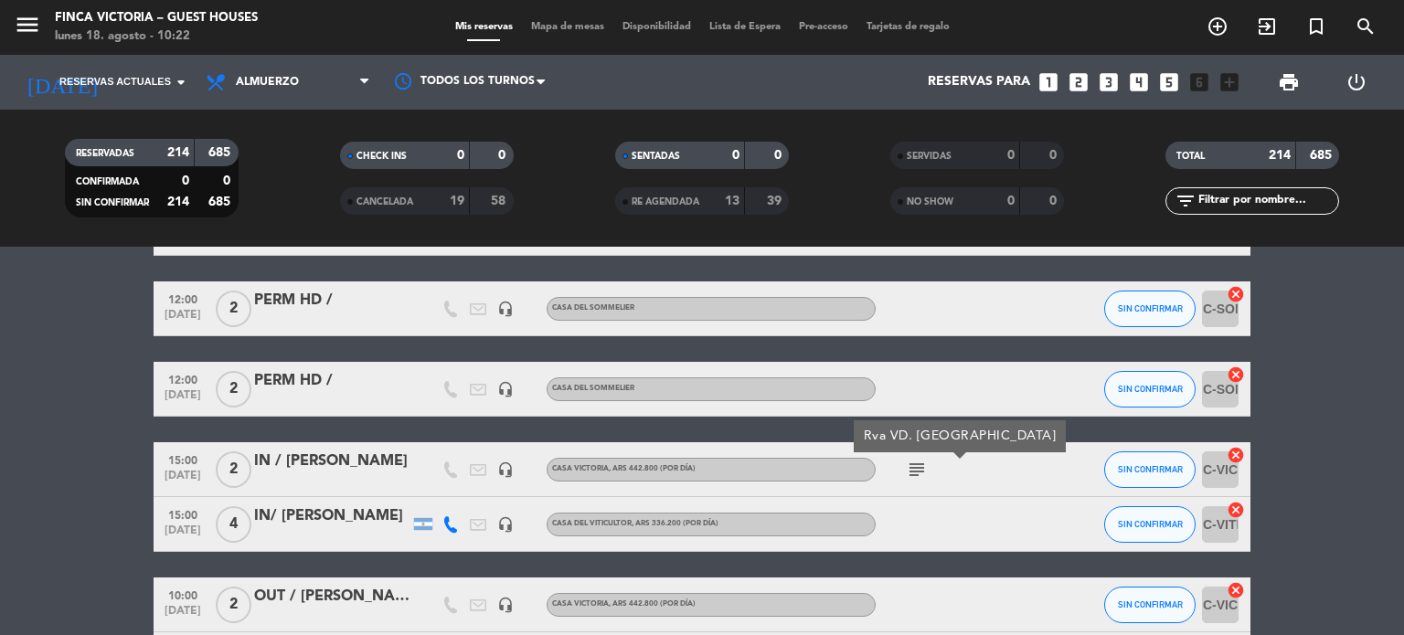
click at [918, 471] on icon "subject" at bounding box center [917, 470] width 22 height 22
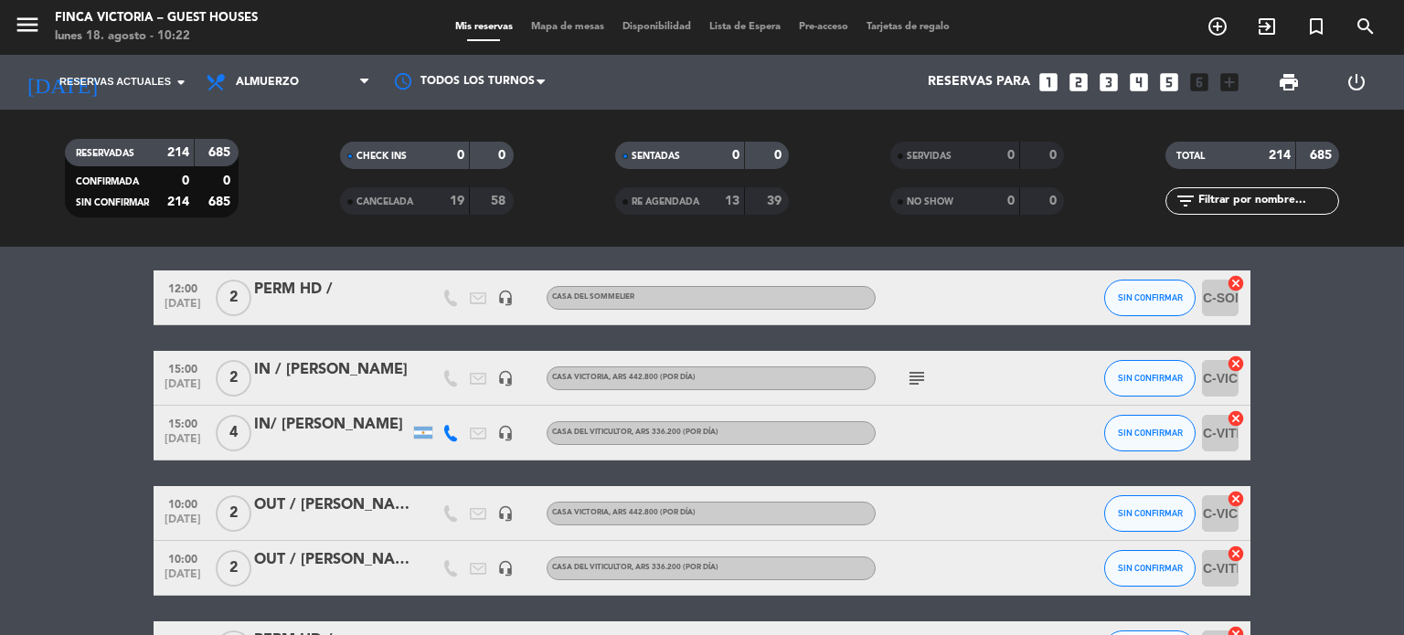
drag, startPoint x: 250, startPoint y: 410, endPoint x: 389, endPoint y: 417, distance: 139.1
click at [389, 417] on div "15:00 [DATE] 4 IN/ [PERSON_NAME] headset_mic Casa del Viticultor , ARS 336.200 …" at bounding box center [702, 433] width 1097 height 55
copy div "IN/ [PERSON_NAME]"
click at [990, 436] on div at bounding box center [958, 433] width 165 height 54
click at [497, 431] on icon "headset_mic" at bounding box center [505, 433] width 16 height 16
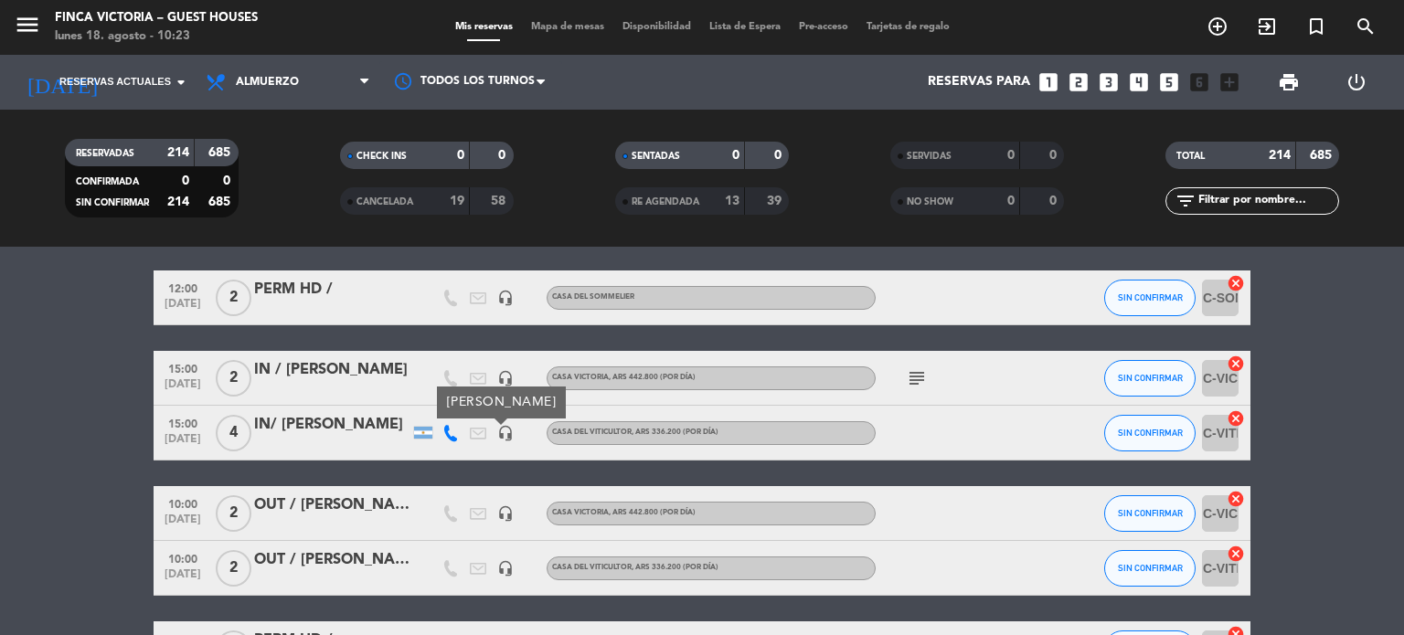
click at [165, 445] on span "[DATE]" at bounding box center [183, 443] width 46 height 21
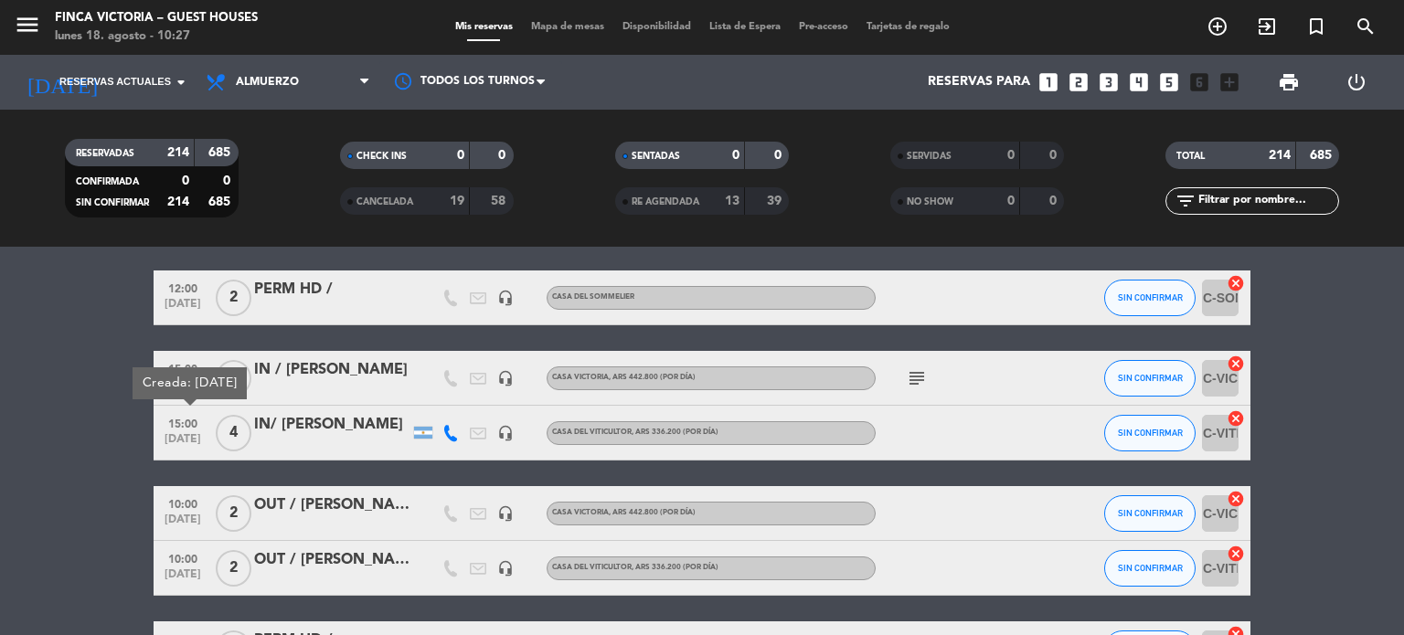
click at [307, 426] on div "IN/ [PERSON_NAME]" at bounding box center [331, 425] width 155 height 24
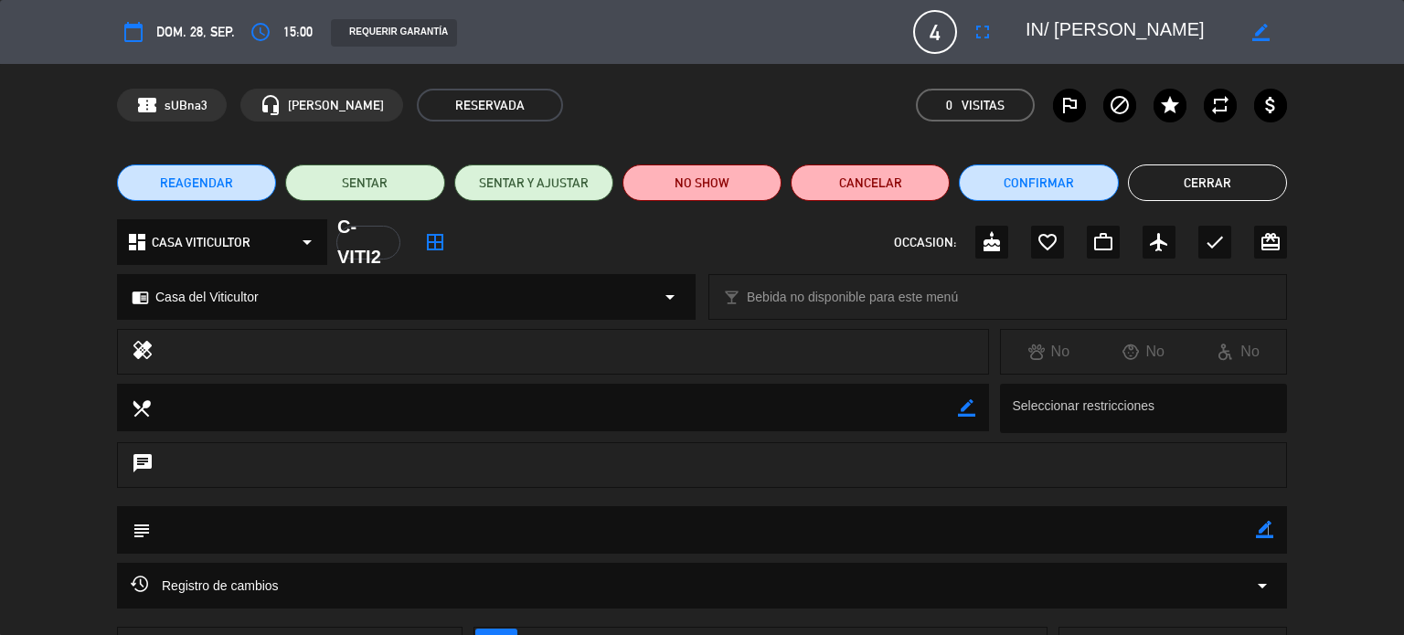
click at [1268, 538] on icon "border_color" at bounding box center [1264, 529] width 17 height 17
drag, startPoint x: 965, startPoint y: 539, endPoint x: 955, endPoint y: 536, distance: 10.7
click at [962, 539] on textarea at bounding box center [703, 529] width 1105 height 47
type textarea "A"
type textarea "Pedido por HD, Prensa, Liberado"
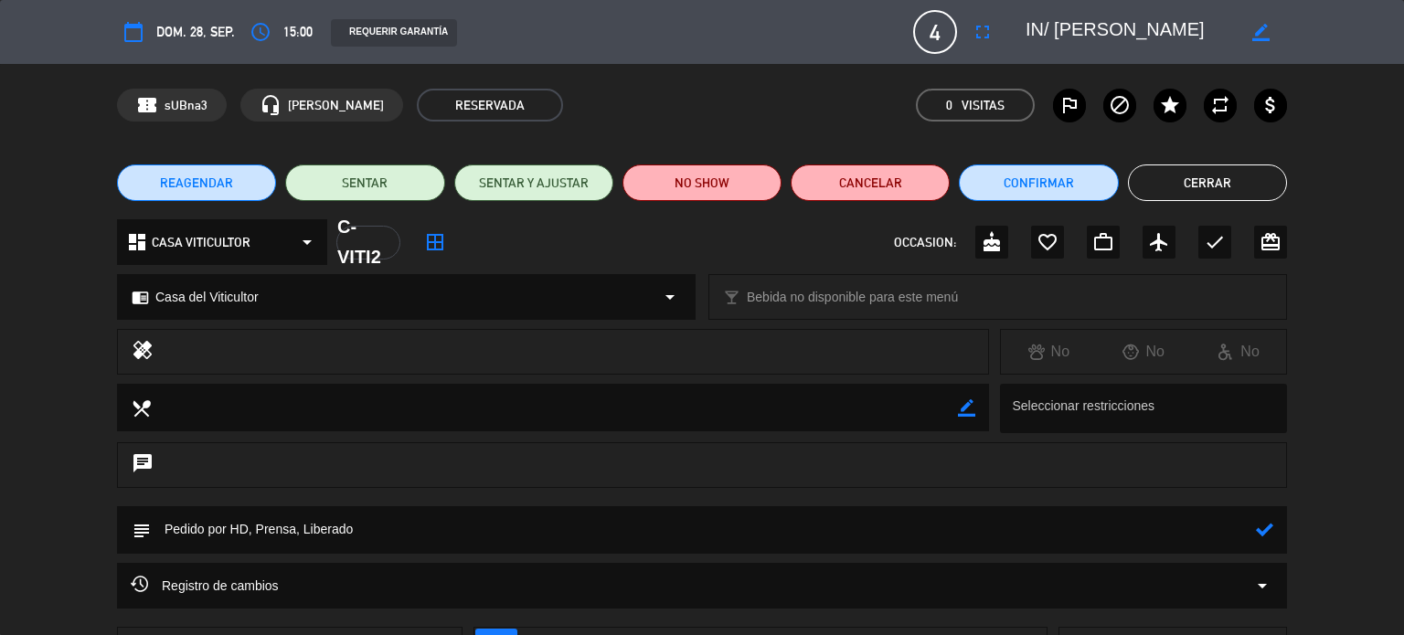
click at [1257, 516] on div at bounding box center [1264, 530] width 17 height 48
click at [1263, 526] on icon at bounding box center [1264, 529] width 17 height 17
click at [1231, 174] on button "Cerrar" at bounding box center [1207, 183] width 159 height 37
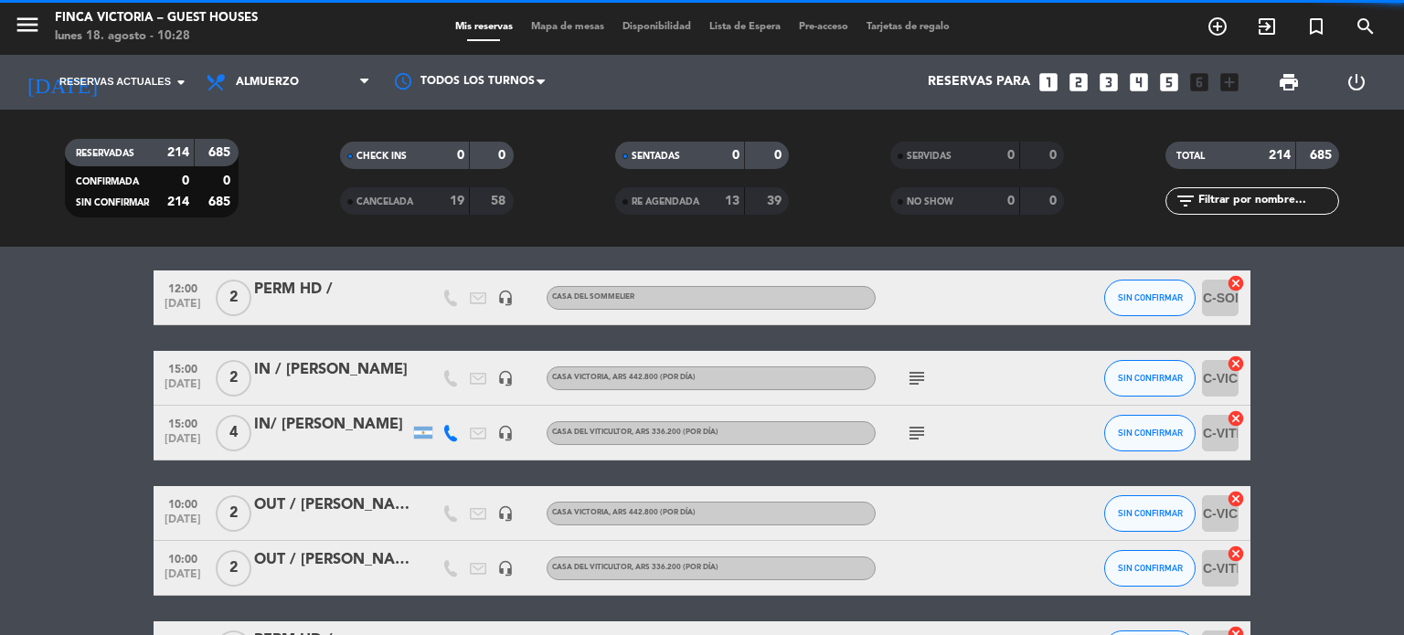
click at [910, 427] on icon "subject" at bounding box center [917, 433] width 22 height 22
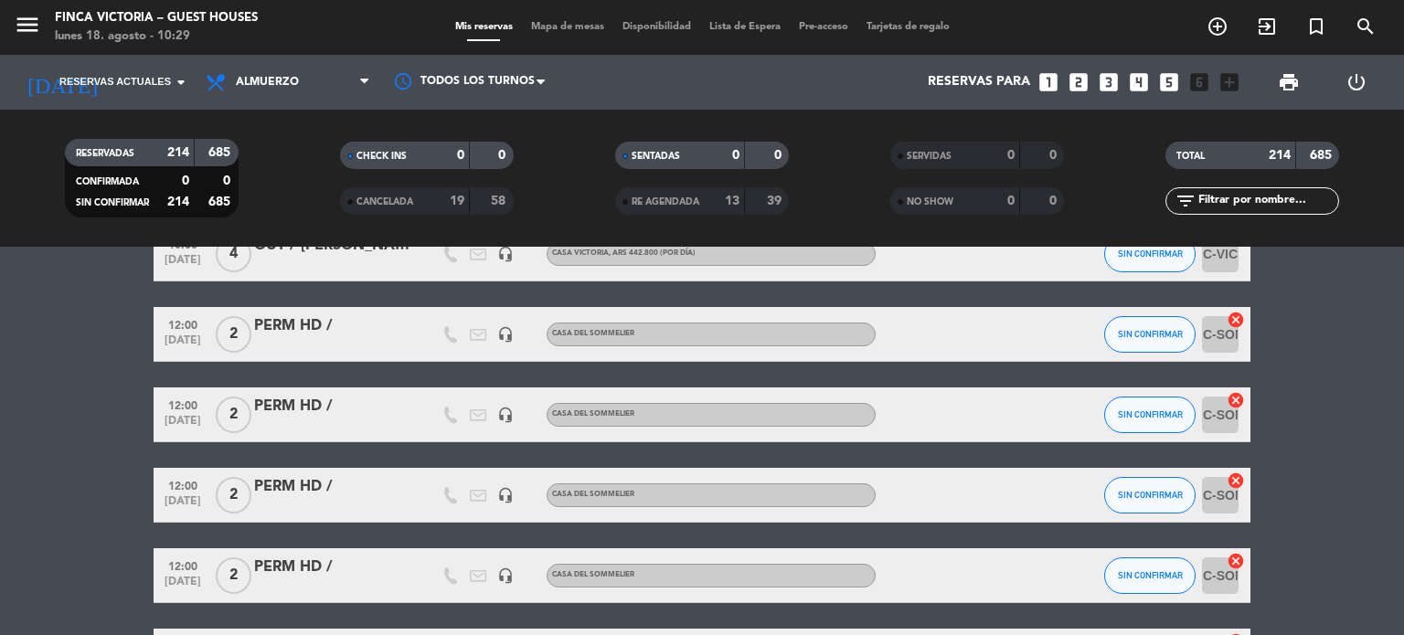
scroll to position [3382, 0]
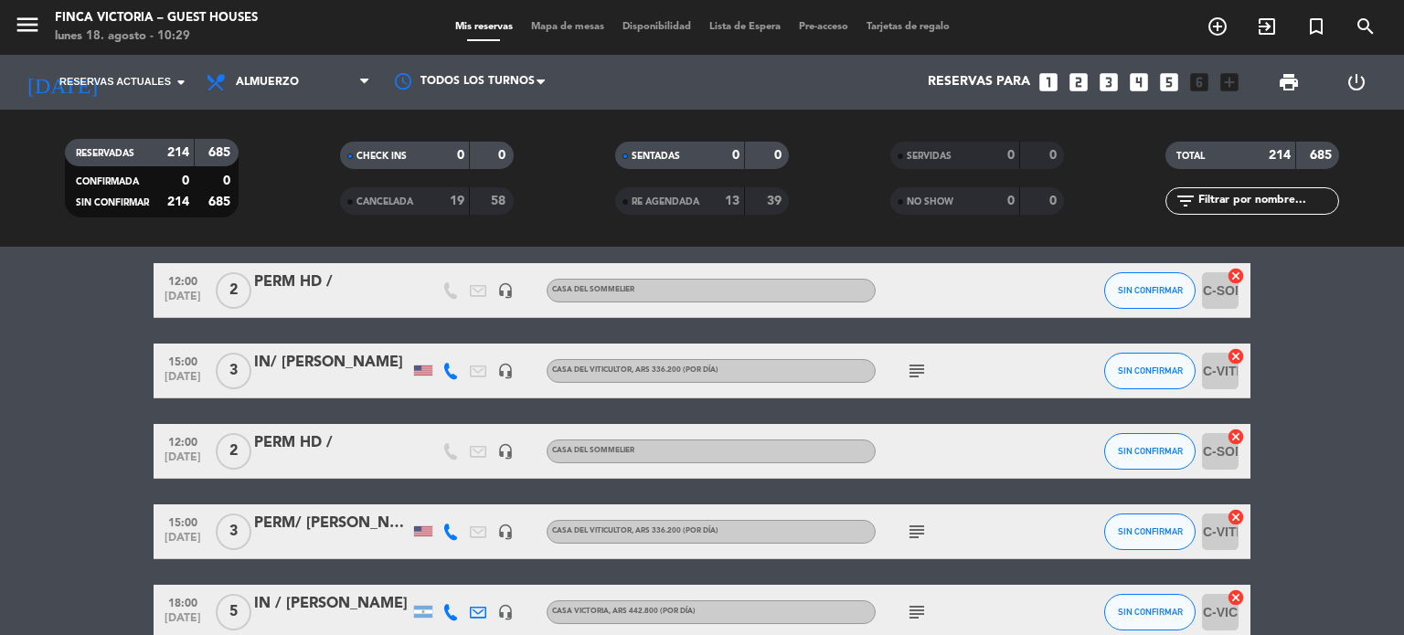
click at [910, 620] on icon "subject" at bounding box center [917, 613] width 22 height 22
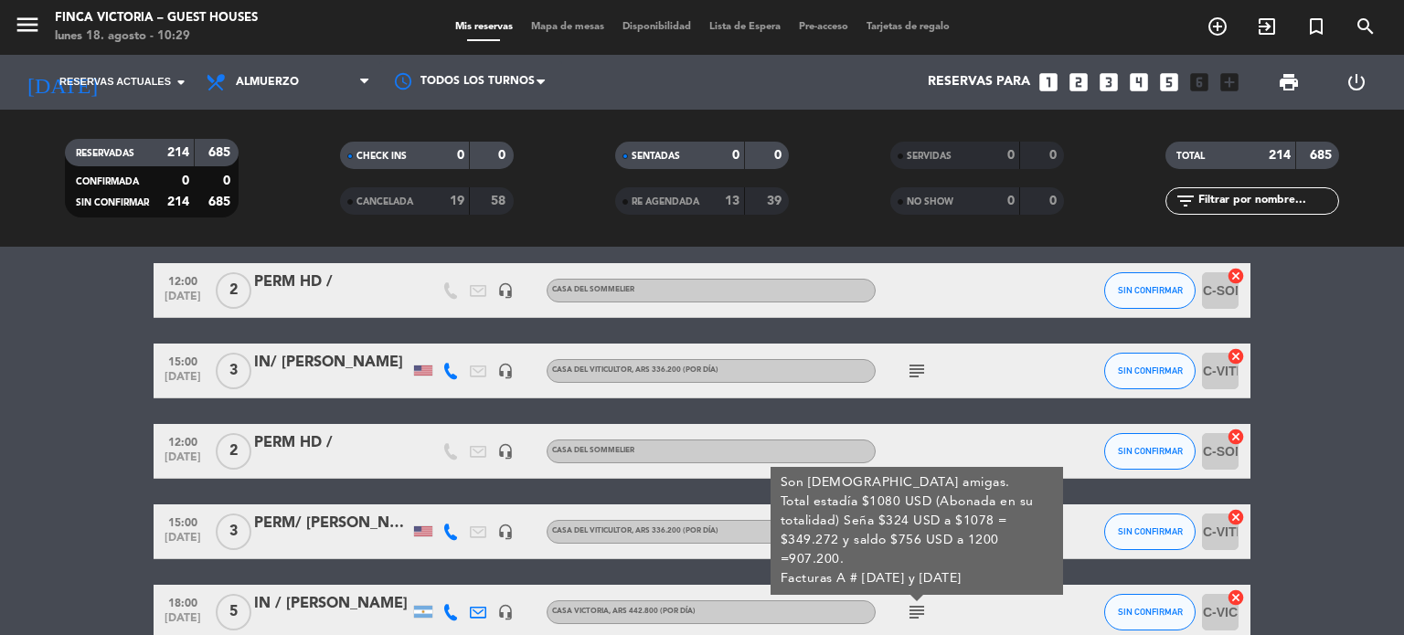
click at [910, 620] on icon "subject" at bounding box center [917, 613] width 22 height 22
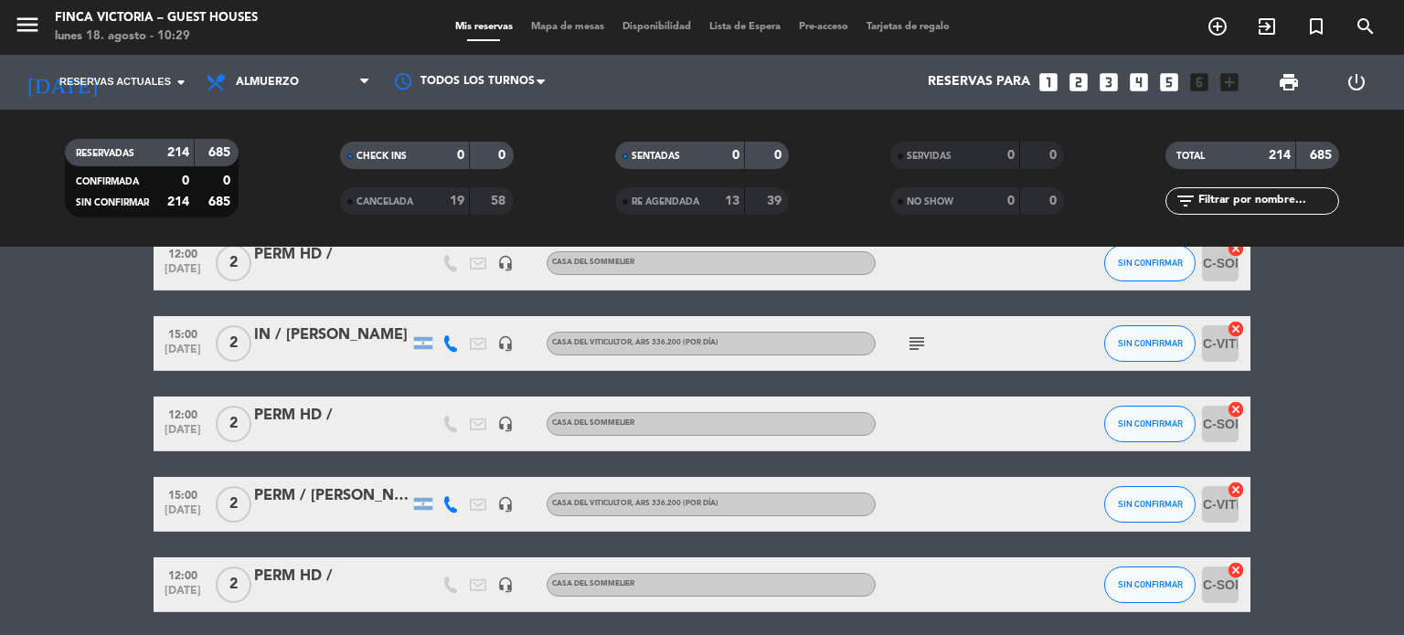
scroll to position [4205, 0]
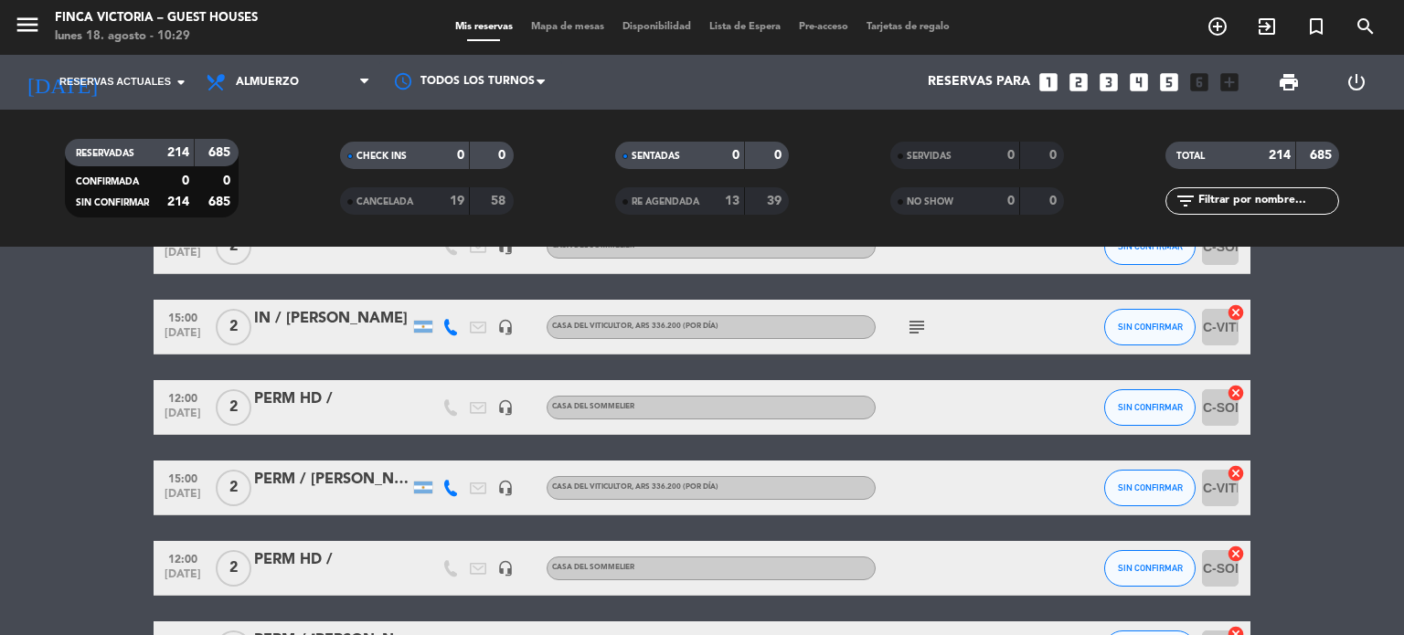
click at [918, 333] on icon "subject" at bounding box center [917, 327] width 22 height 22
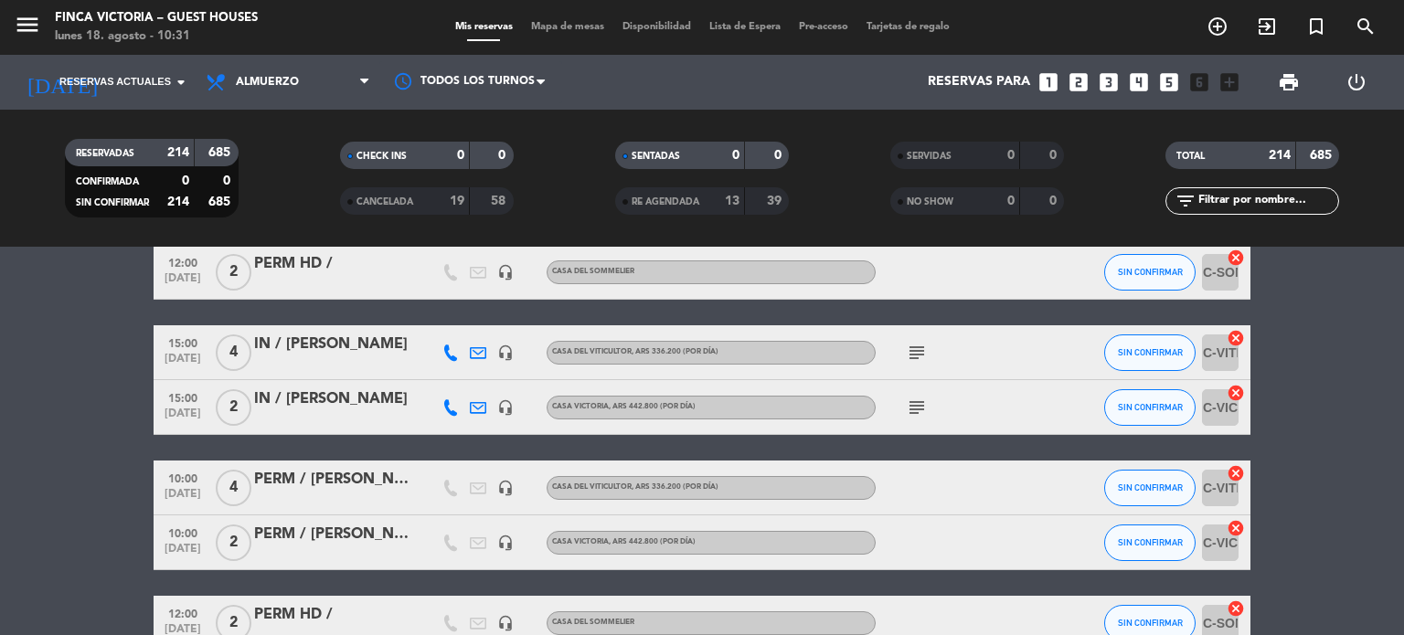
scroll to position [5485, 0]
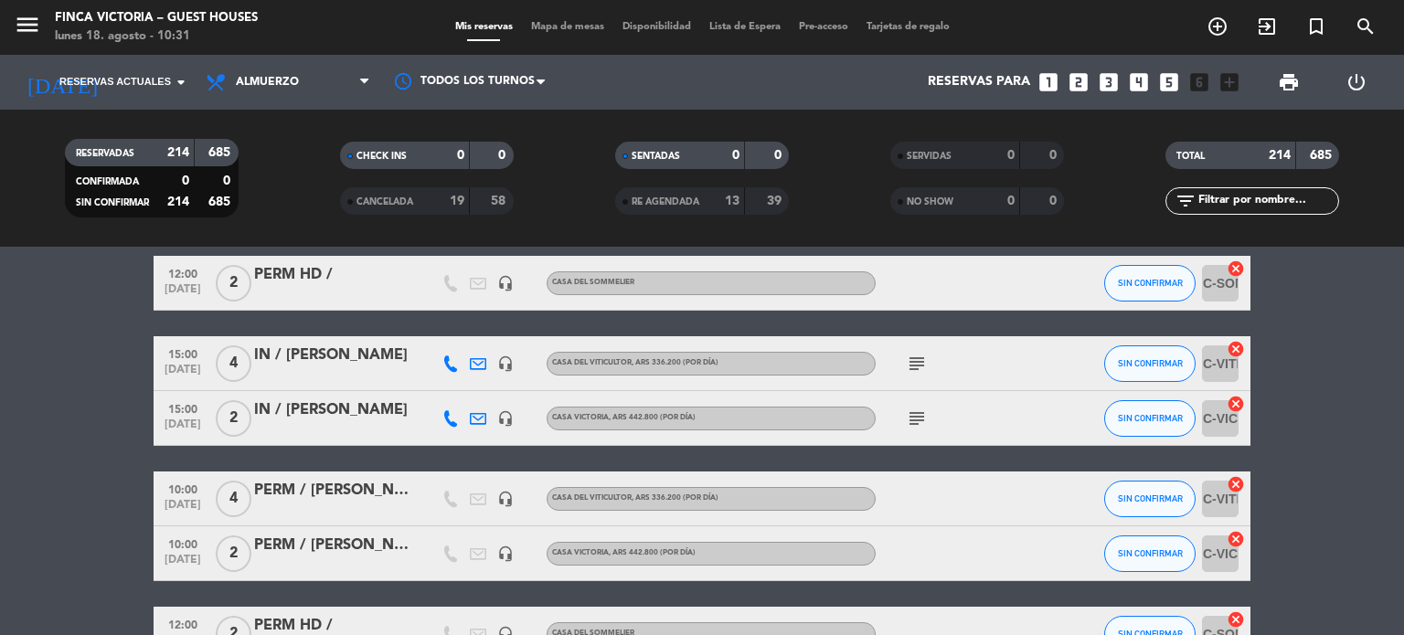
click at [387, 360] on div "IN / [PERSON_NAME]" at bounding box center [331, 356] width 155 height 24
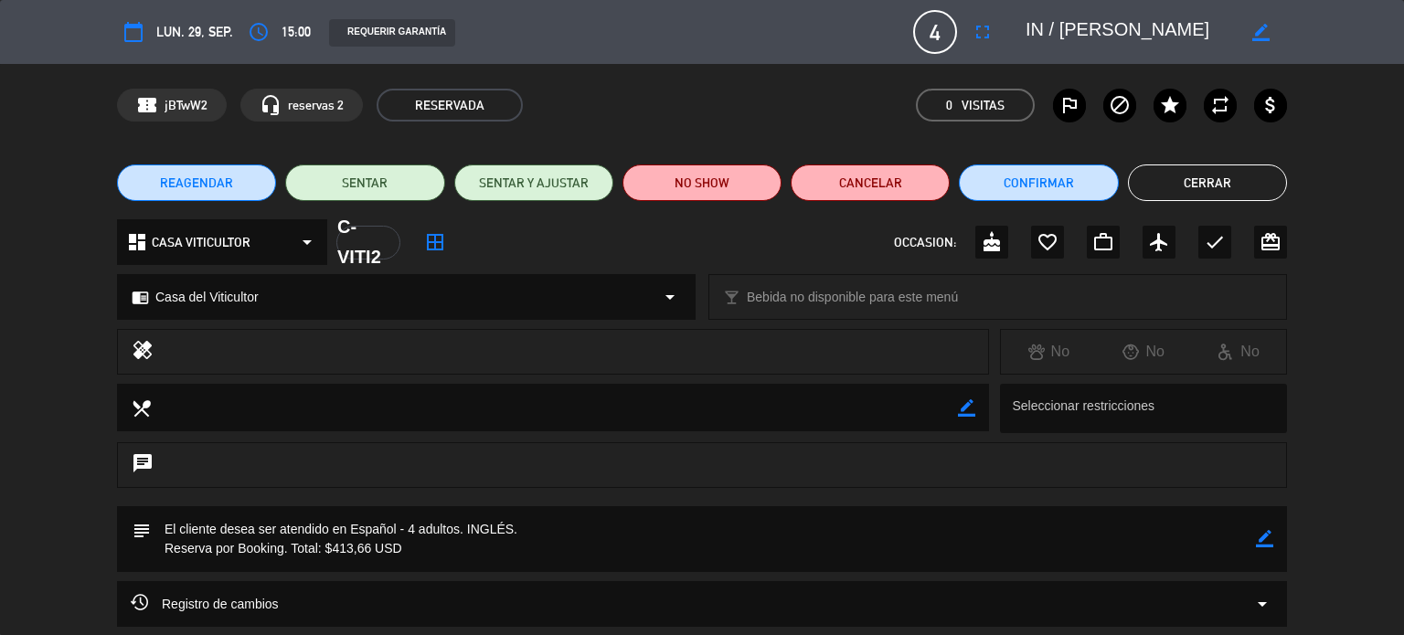
drag, startPoint x: 1038, startPoint y: 27, endPoint x: 1210, endPoint y: 27, distance: 171.9
click at [1168, 27] on div "border_color" at bounding box center [1150, 32] width 274 height 33
drag, startPoint x: 1224, startPoint y: 27, endPoint x: 1010, endPoint y: 16, distance: 214.2
click at [1010, 16] on editable-input "border_color" at bounding box center [1145, 32] width 283 height 33
click at [1251, 178] on button "Cerrar" at bounding box center [1207, 183] width 159 height 37
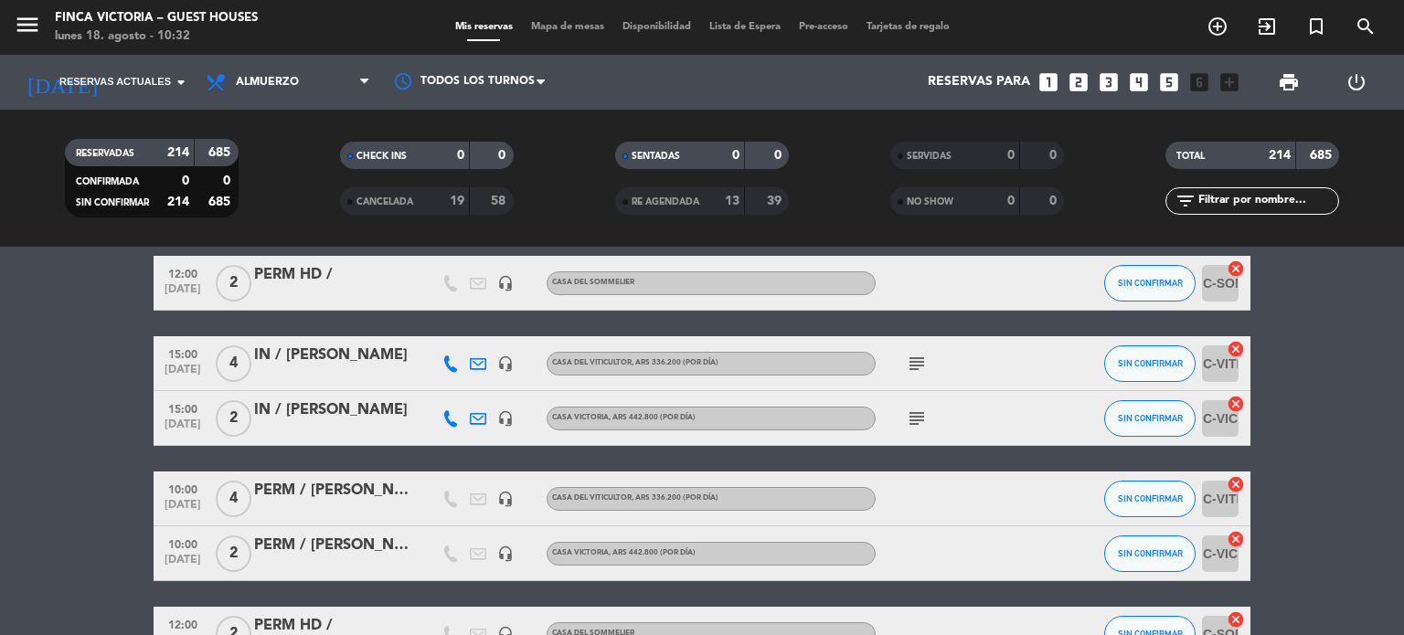
copy div "IN / [PERSON_NAME]"
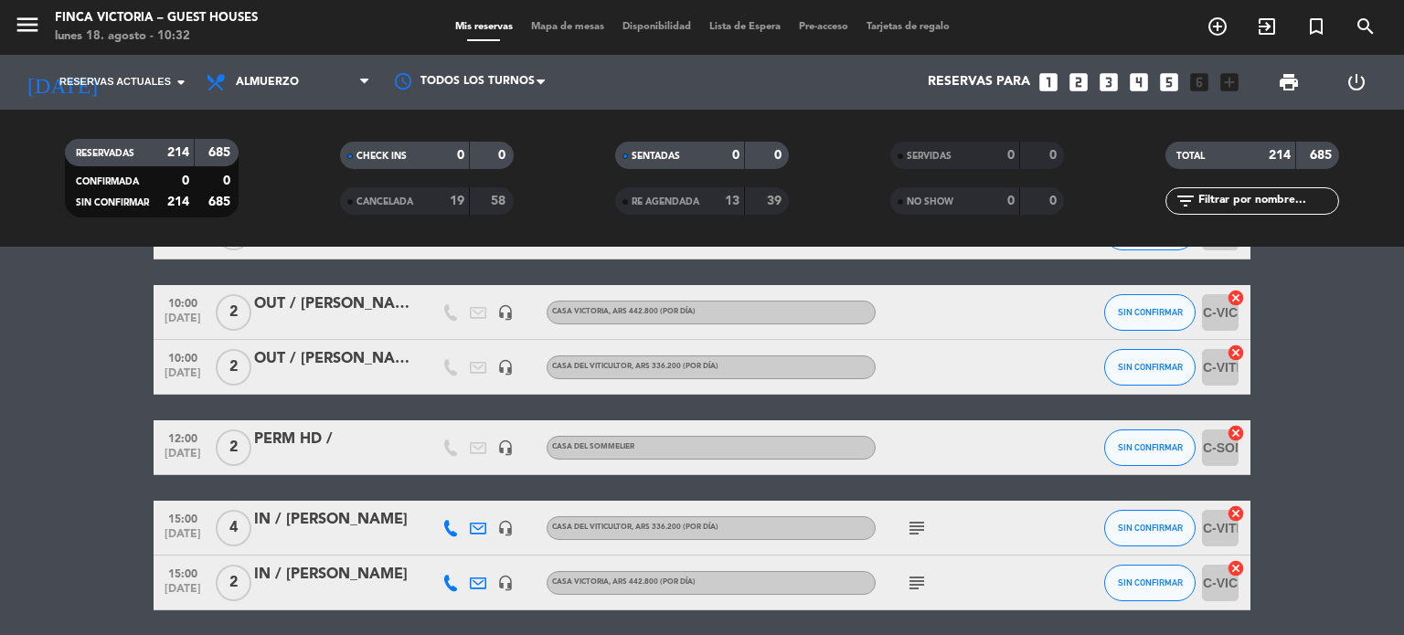
scroll to position [5302, 0]
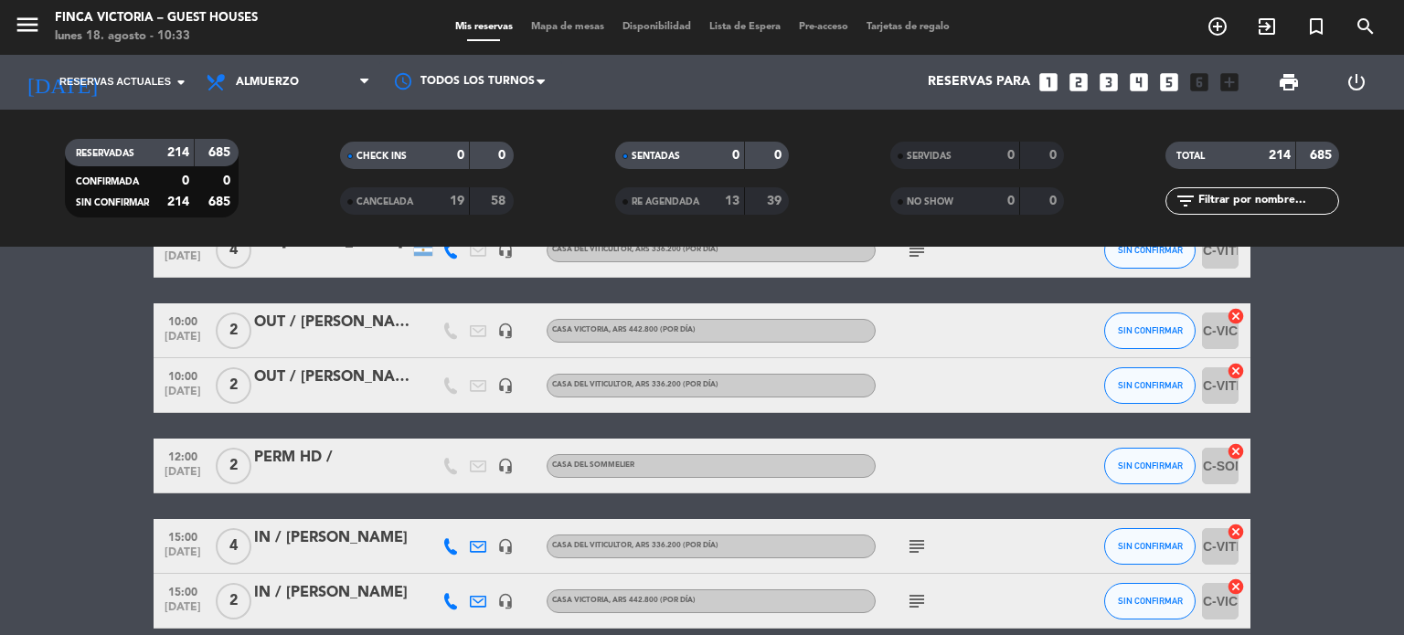
click at [351, 546] on div "IN / [PERSON_NAME]" at bounding box center [331, 539] width 155 height 24
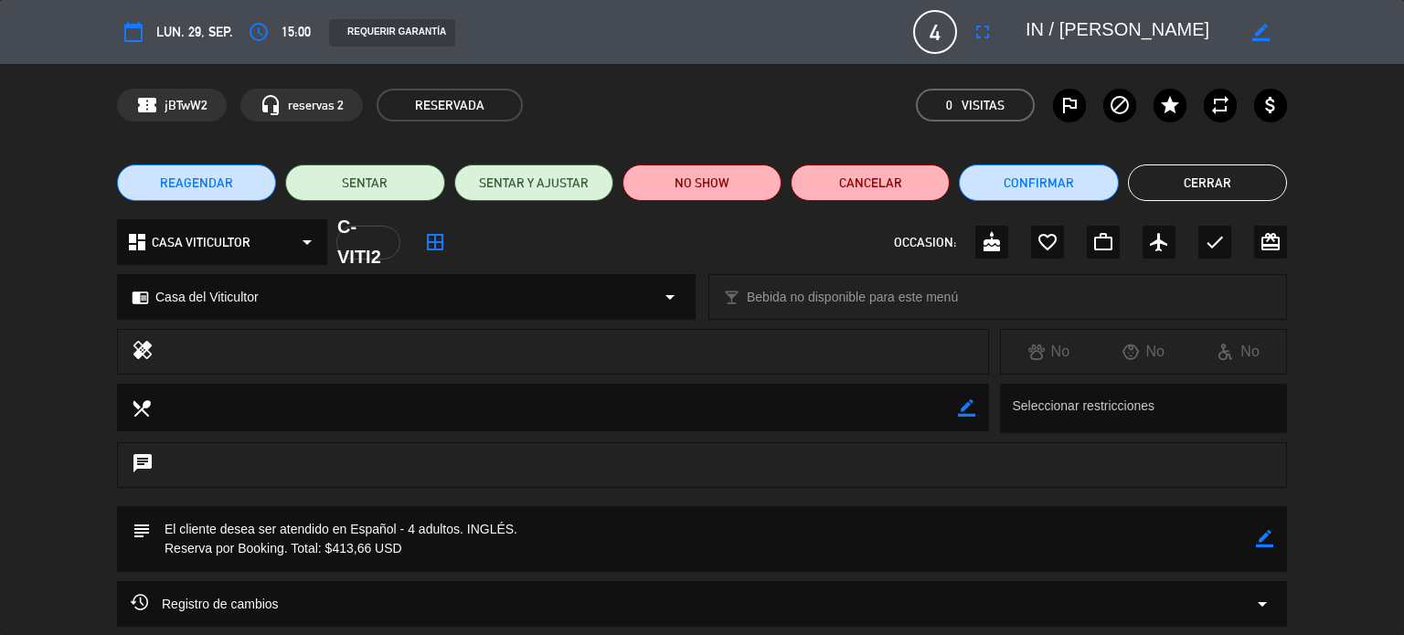
drag, startPoint x: 1214, startPoint y: 23, endPoint x: 953, endPoint y: 22, distance: 261.5
click at [953, 22] on div "calendar_today lun. 29, sep. access_time 15:00 REQUERIR GARANTÍA 4 IN / [PERSON…" at bounding box center [702, 32] width 1170 height 44
click at [1239, 176] on button "Cerrar" at bounding box center [1207, 183] width 159 height 37
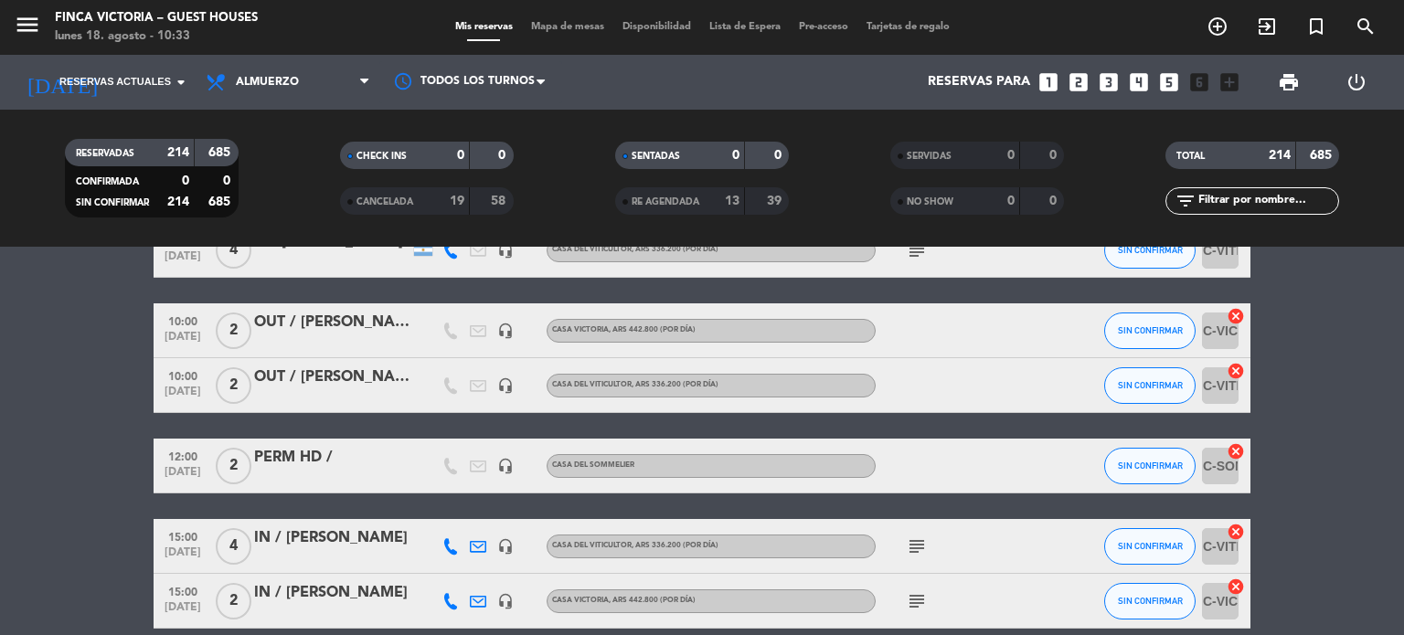
scroll to position [5394, 0]
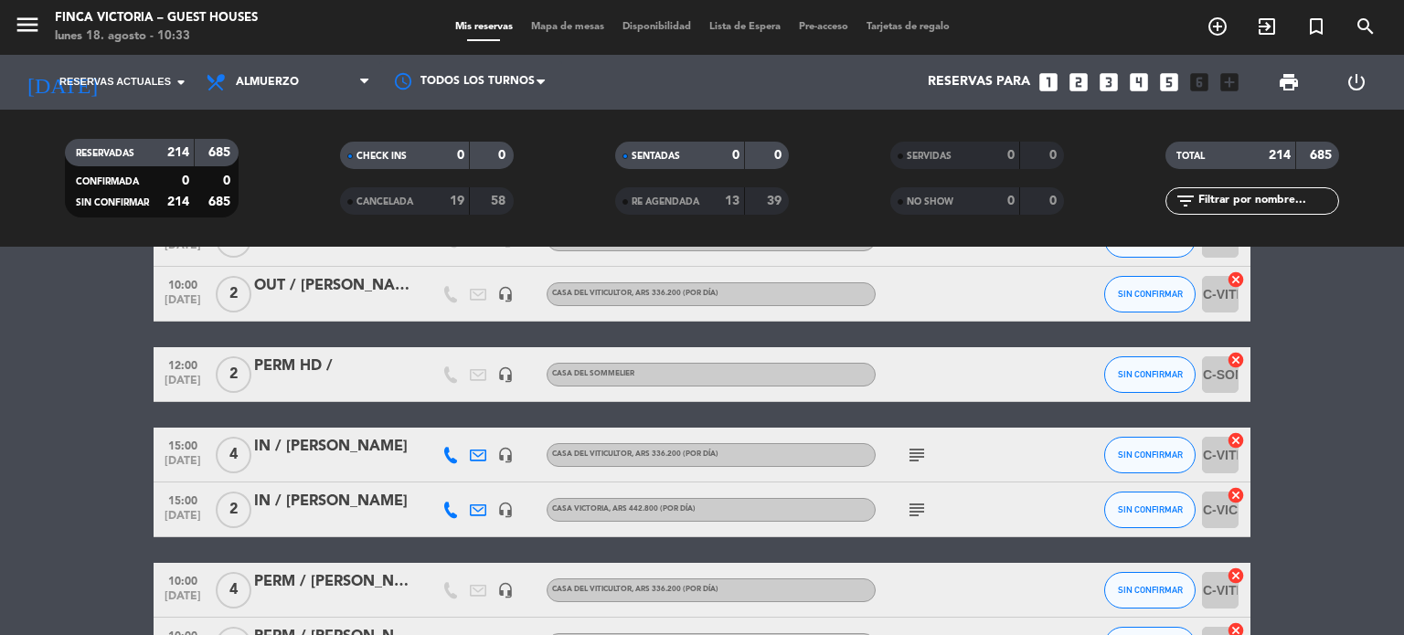
click at [915, 456] on icon "subject" at bounding box center [917, 455] width 22 height 22
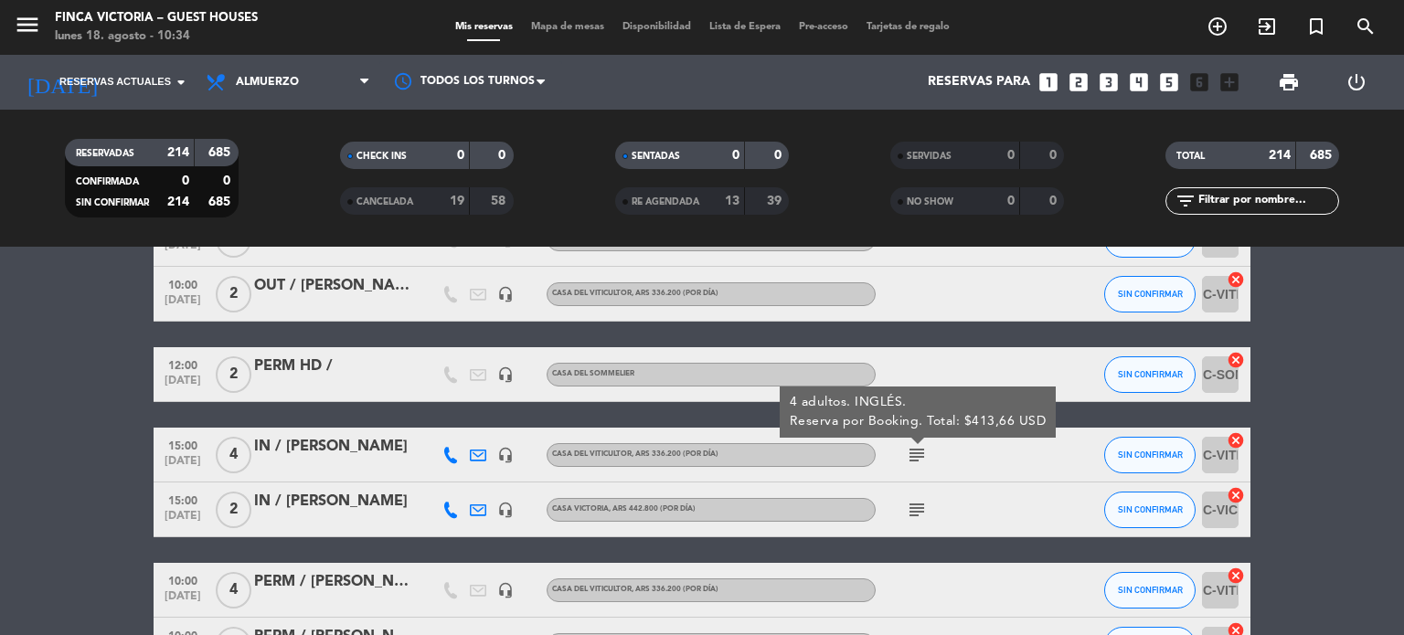
click at [926, 511] on icon "subject" at bounding box center [917, 510] width 22 height 22
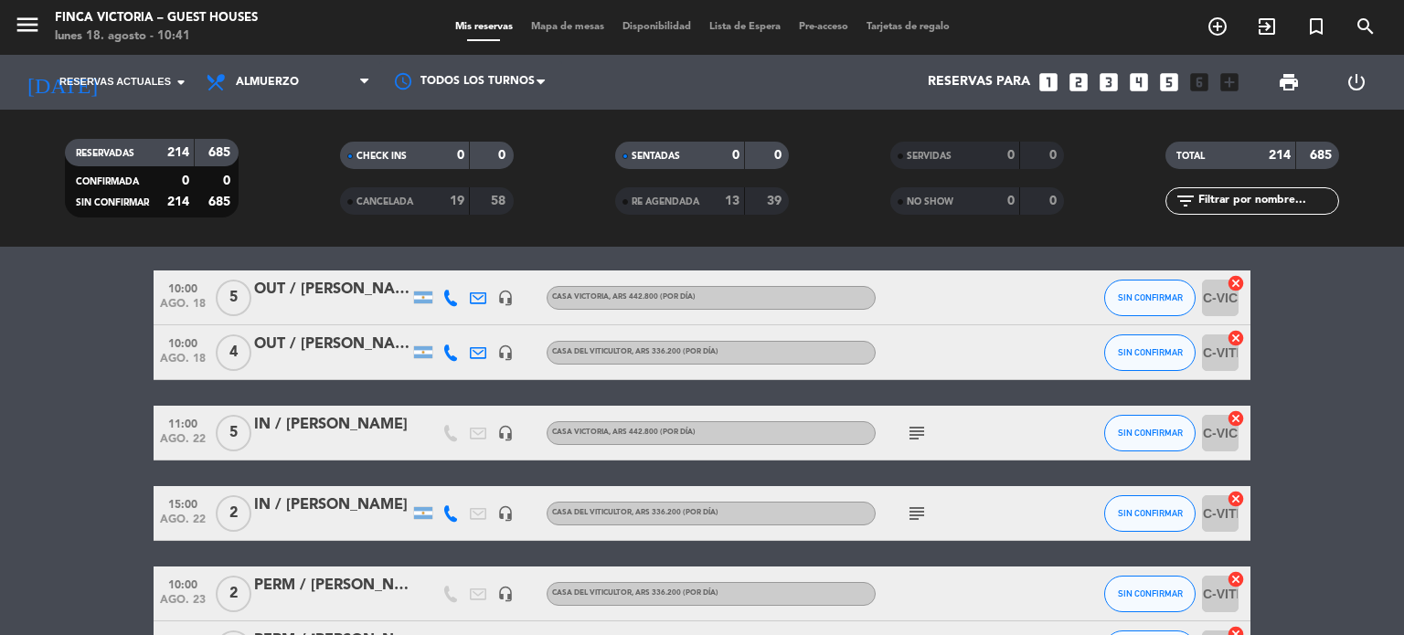
scroll to position [0, 0]
